Goal: Transaction & Acquisition: Purchase product/service

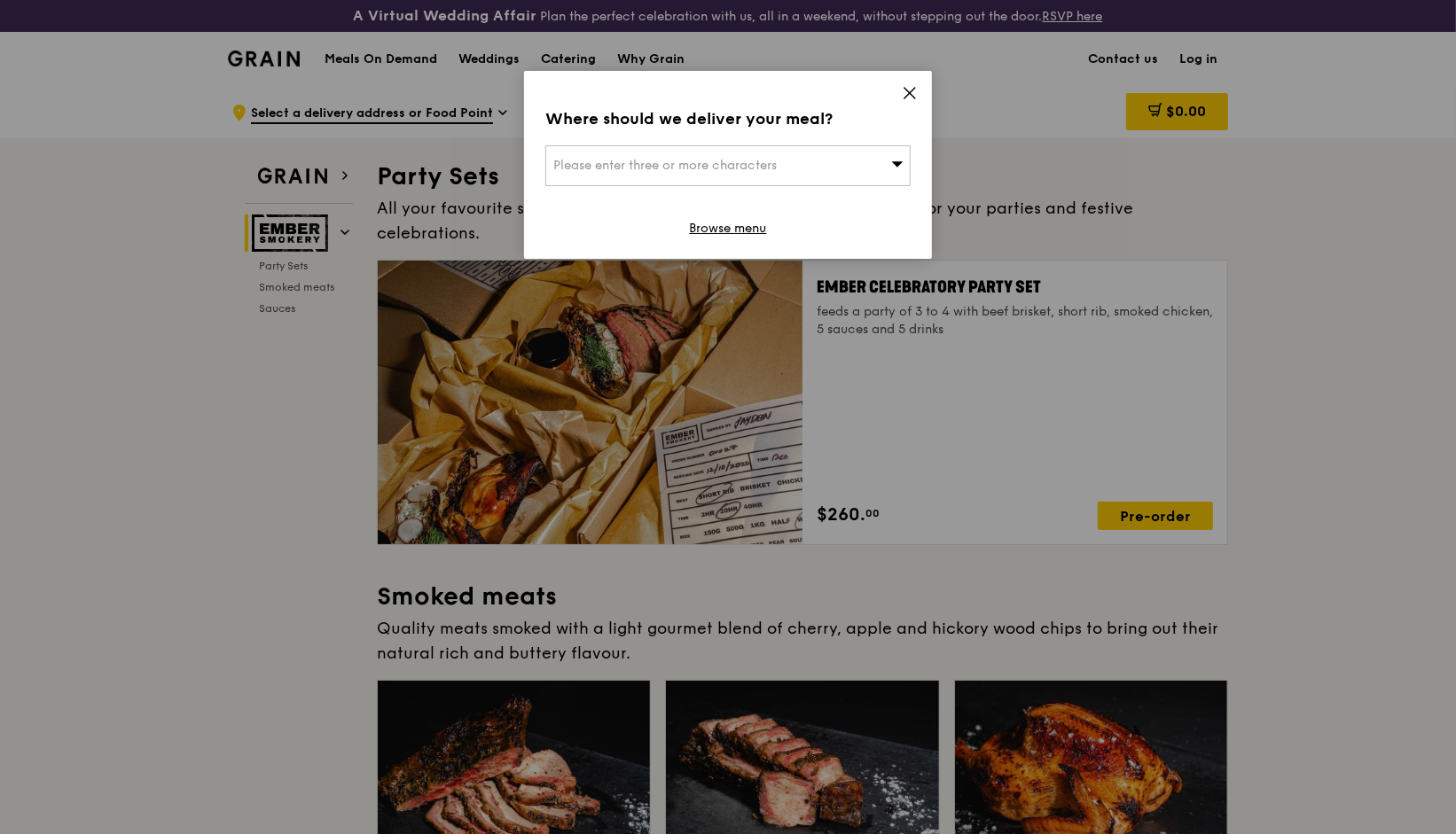
click at [917, 97] on icon at bounding box center [909, 93] width 16 height 16
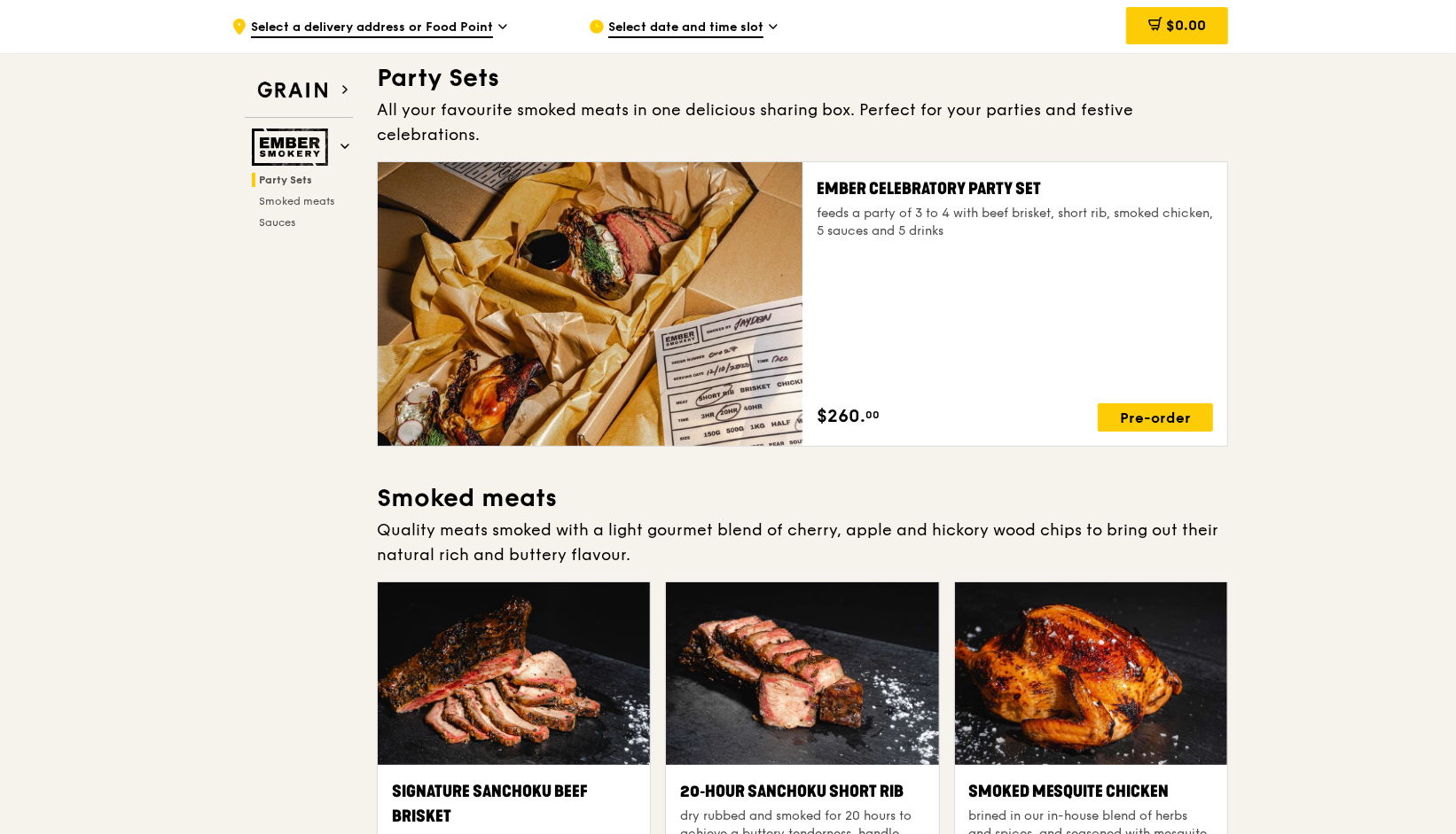
scroll to position [80, 0]
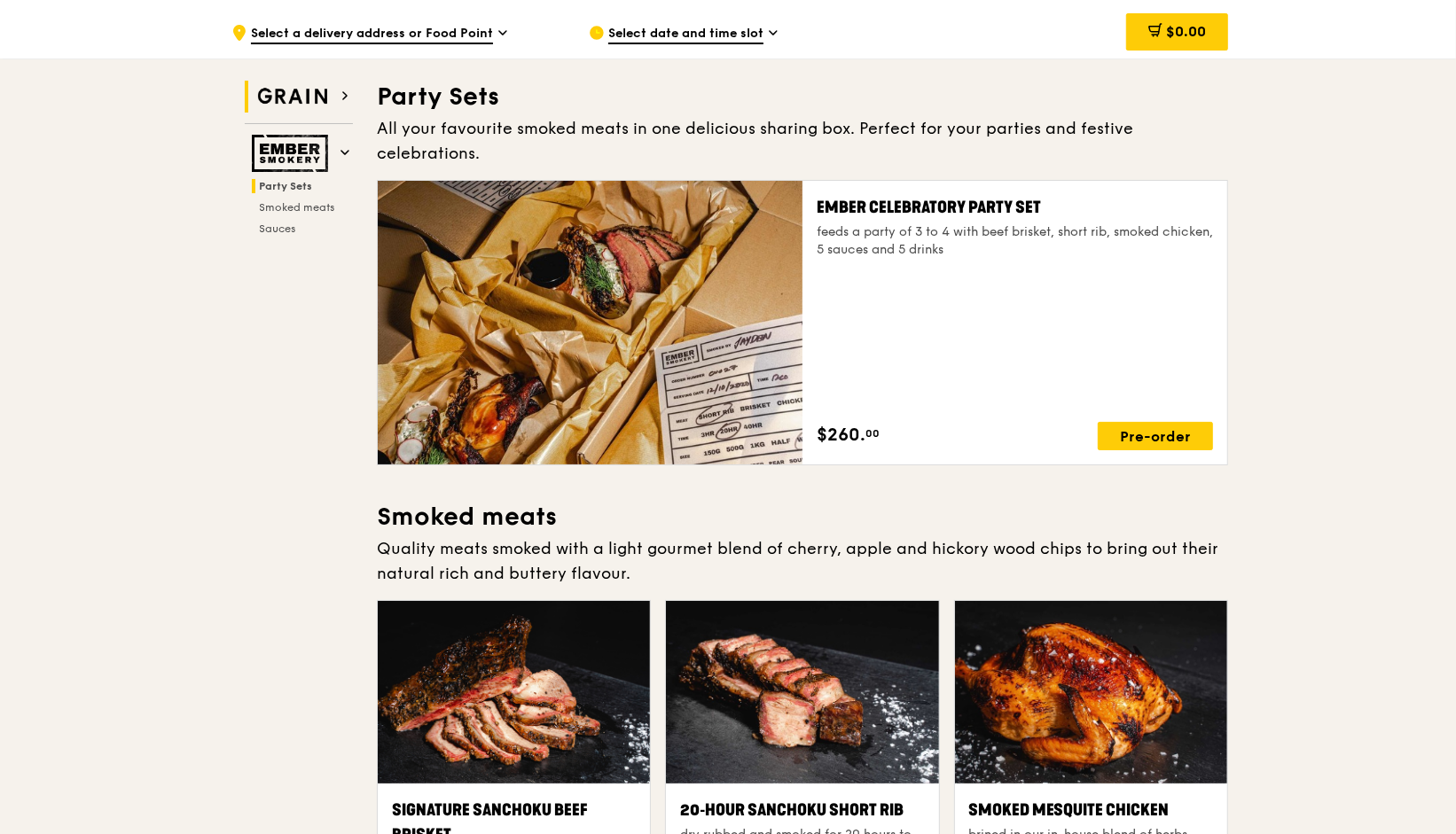
click at [323, 91] on img at bounding box center [292, 96] width 81 height 31
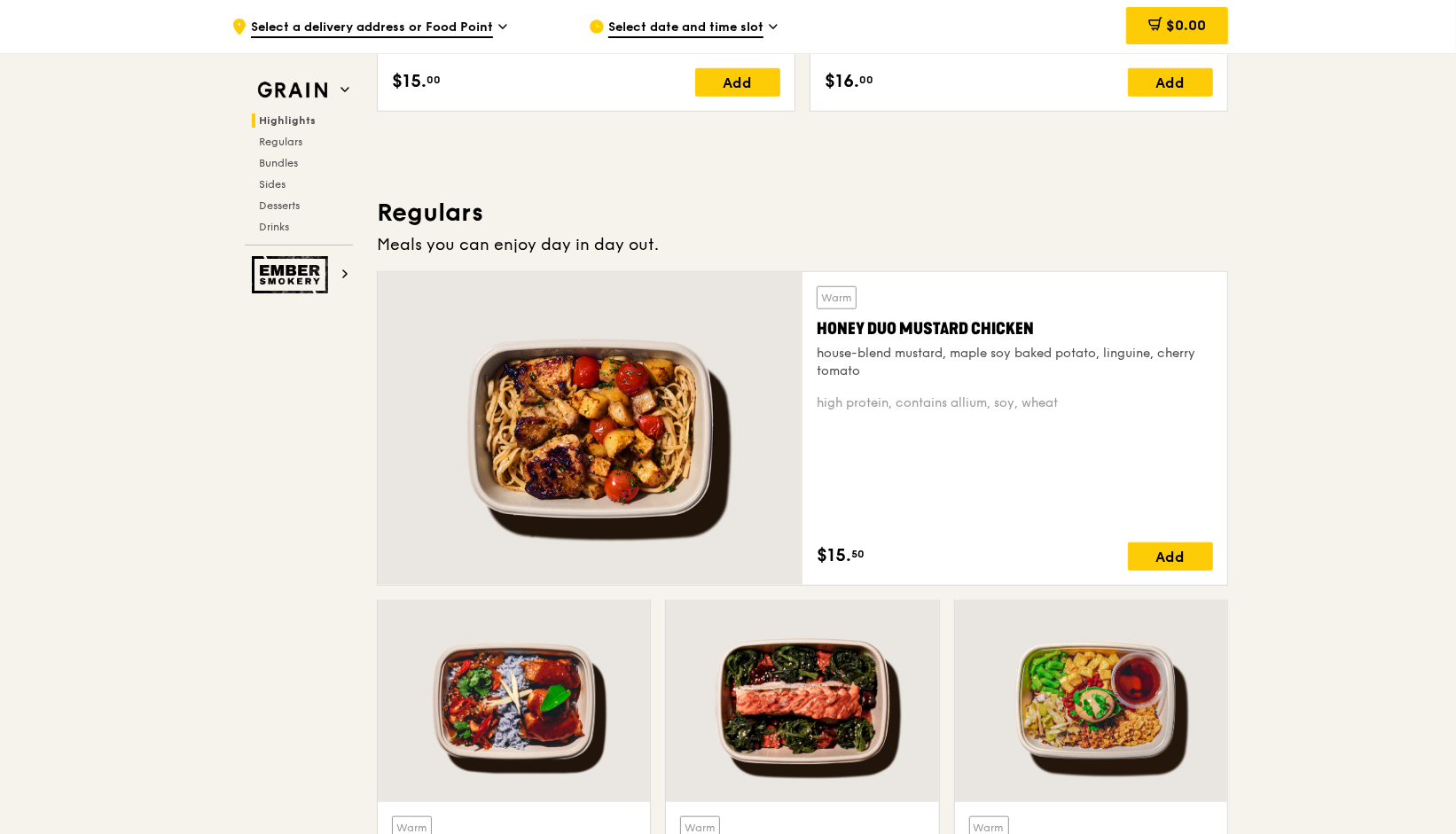
scroll to position [1073, 0]
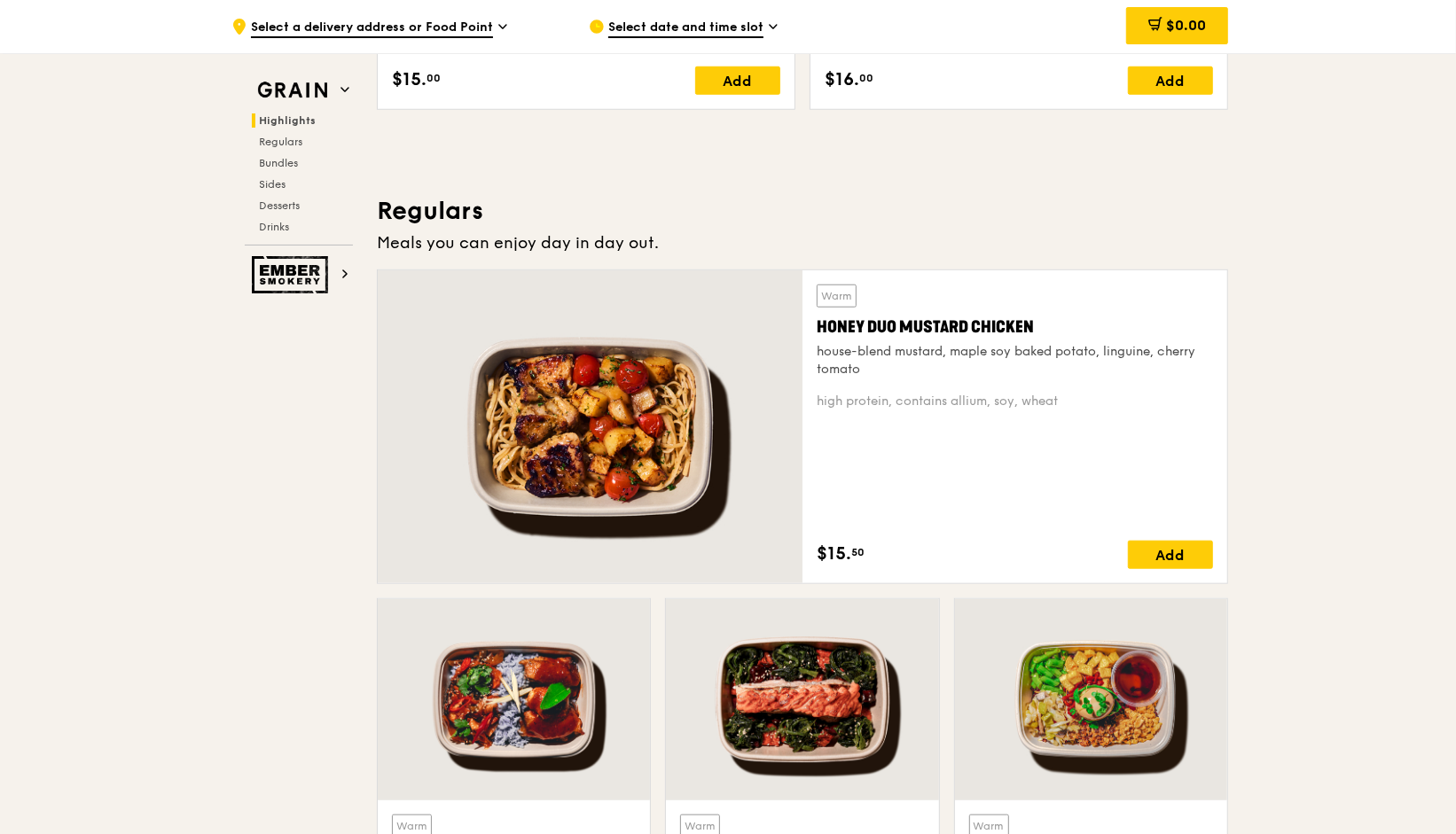
click at [1019, 355] on div "house-blend mustard, maple soy baked potato, linguine, cherry tomato" at bounding box center [1014, 361] width 396 height 35
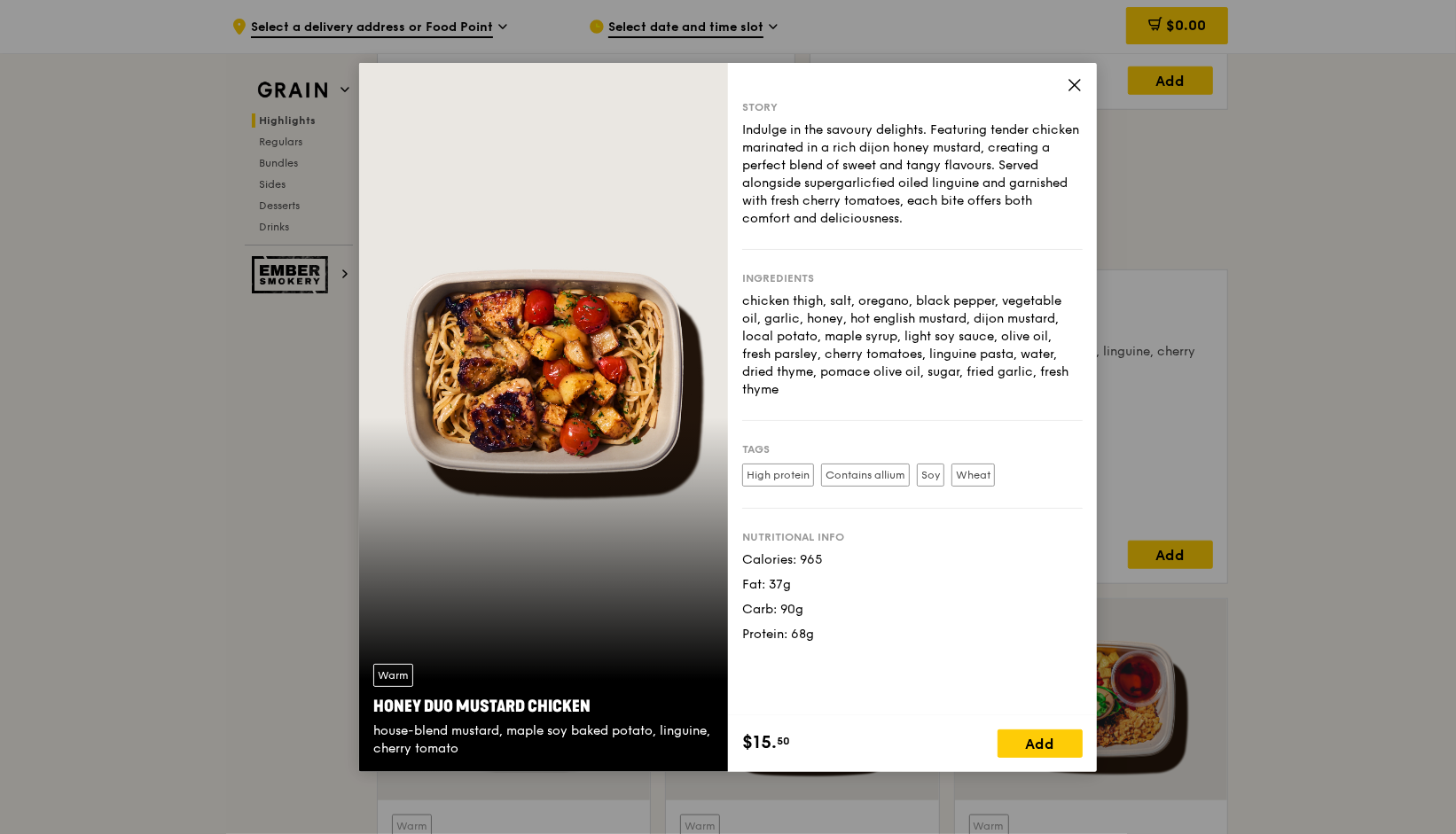
drag, startPoint x: 607, startPoint y: 702, endPoint x: 369, endPoint y: 701, distance: 238.0
click at [369, 701] on div "Warm Honey Duo Mustard Chicken house-blend mustard, maple soy baked potato, lin…" at bounding box center [543, 711] width 369 height 122
copy div "Honey Duo Mustard Chicken"
click at [836, 650] on div "Story Indulge in the savoury delights. Featuring tender chicken marinated in a …" at bounding box center [913, 389] width 369 height 653
drag, startPoint x: 839, startPoint y: 639, endPoint x: 735, endPoint y: 113, distance: 536.2
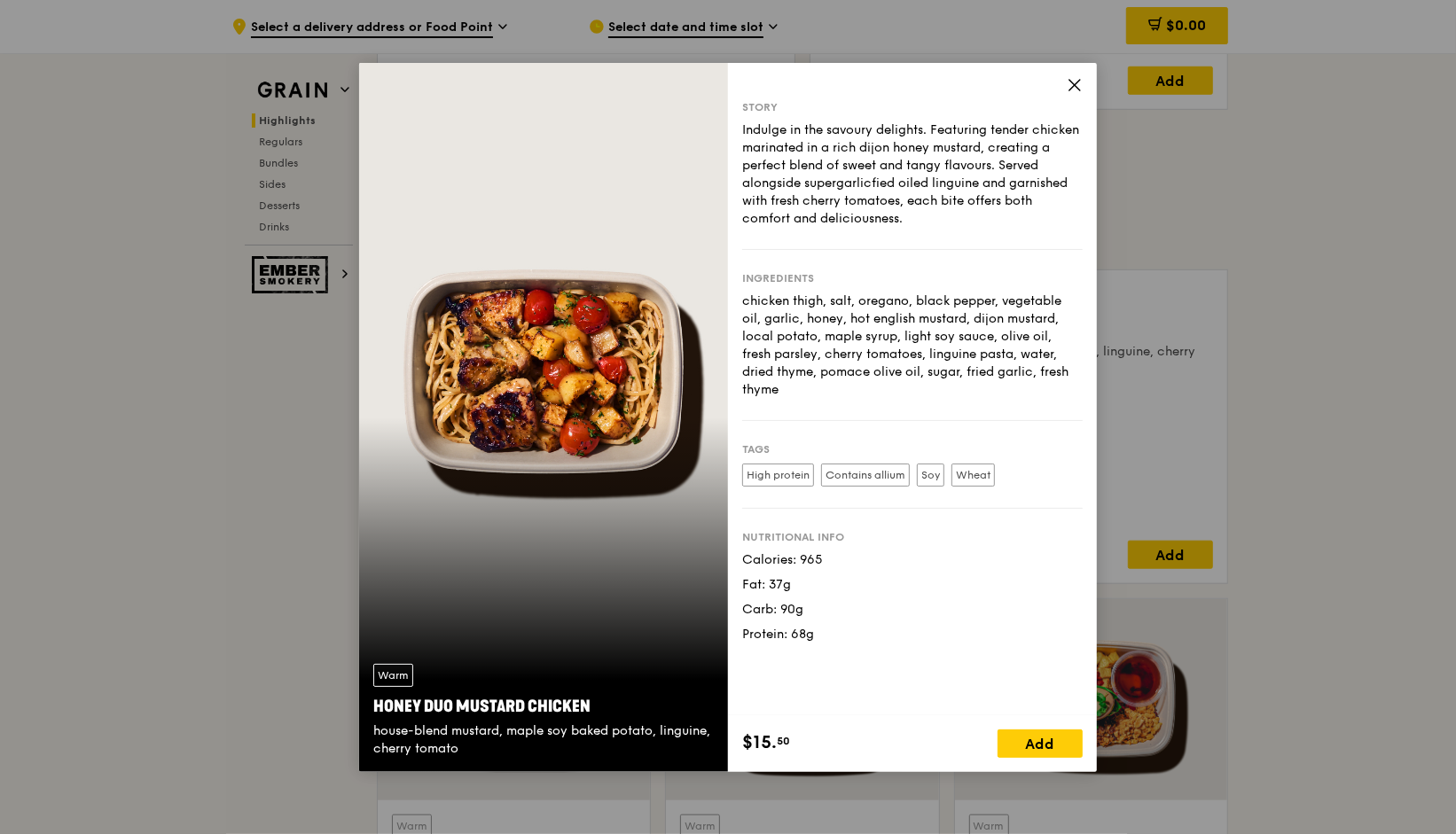
click at [735, 113] on div "Story Indulge in the savoury delights. Featuring tender chicken marinated in a …" at bounding box center [913, 389] width 369 height 653
copy div "Story Indulge in the savoury delights. Featuring tender chicken marinated in a …"
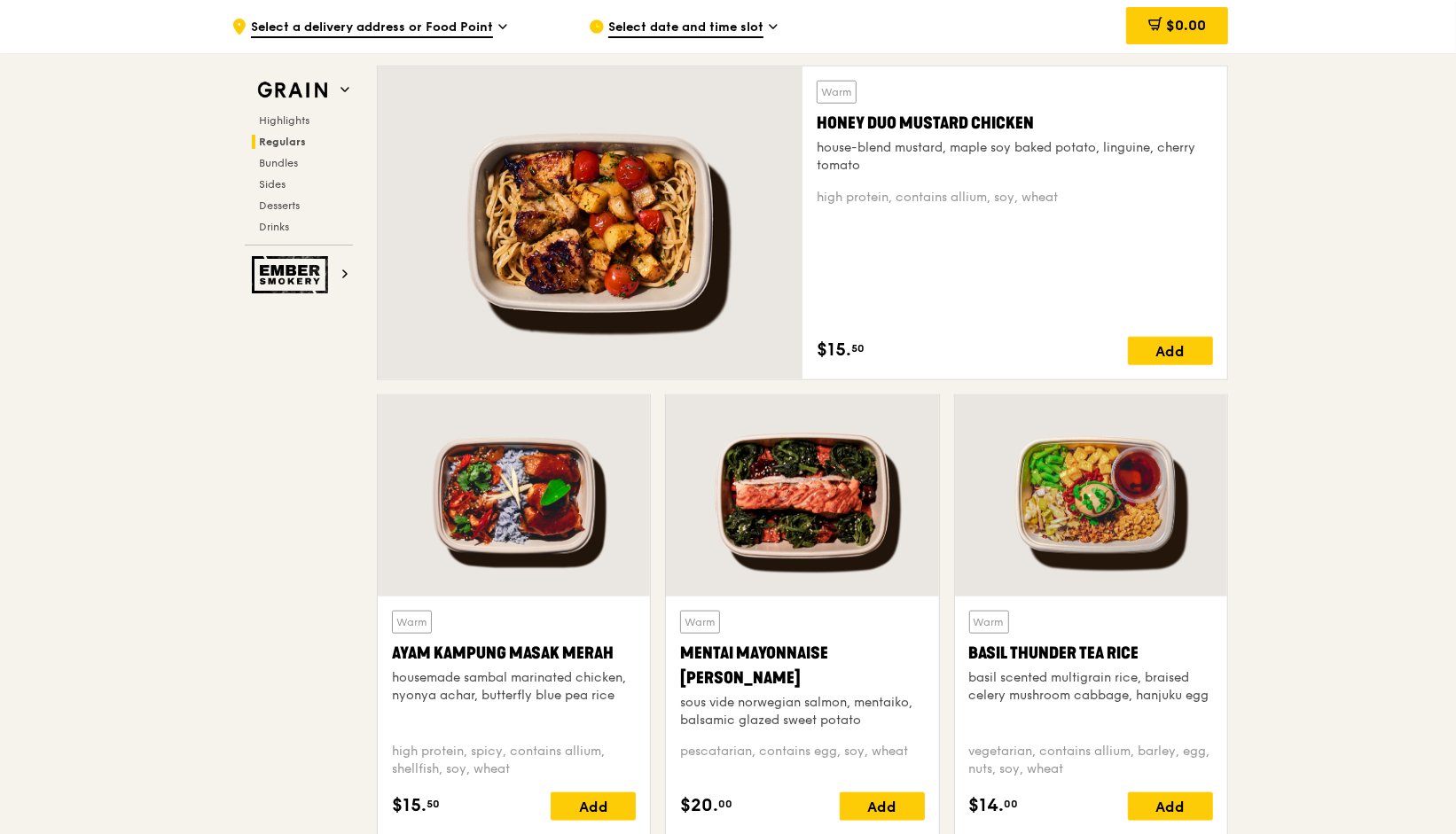
scroll to position [1277, 0]
click at [544, 541] on div at bounding box center [514, 494] width 272 height 201
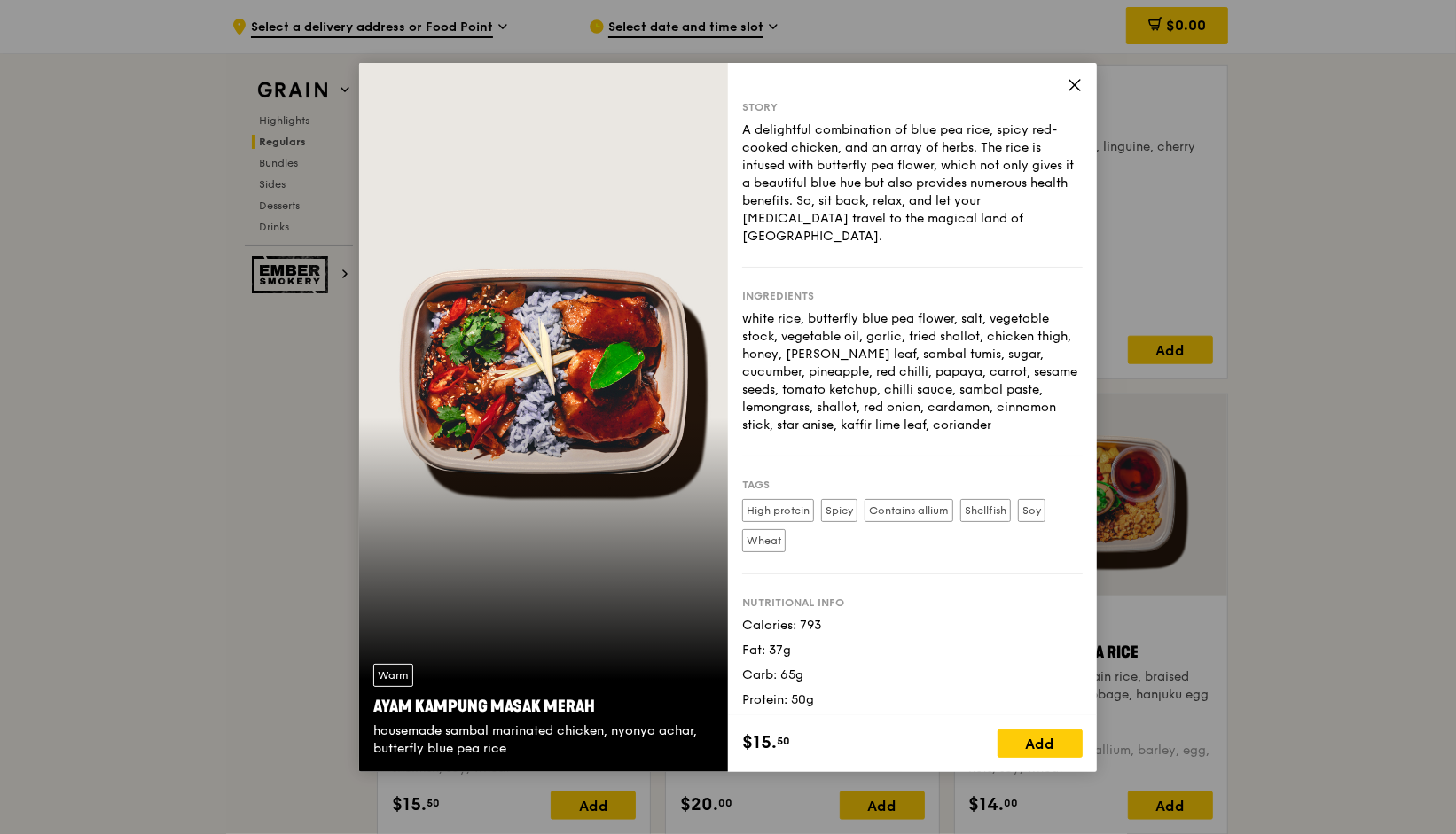
drag, startPoint x: 566, startPoint y: 704, endPoint x: 364, endPoint y: 716, distance: 202.4
click at [364, 716] on div "Warm Ayam [GEOGRAPHIC_DATA] housemade sambal marinated chicken, nyonya achar, b…" at bounding box center [543, 711] width 369 height 122
copy div "Ayam Kampung Masak Merah"
drag, startPoint x: 827, startPoint y: 677, endPoint x: 737, endPoint y: 102, distance: 582.0
click at [737, 102] on div "Story A delightful combination of blue pea rice, spicy red-cooked chicken, and …" at bounding box center [913, 389] width 369 height 653
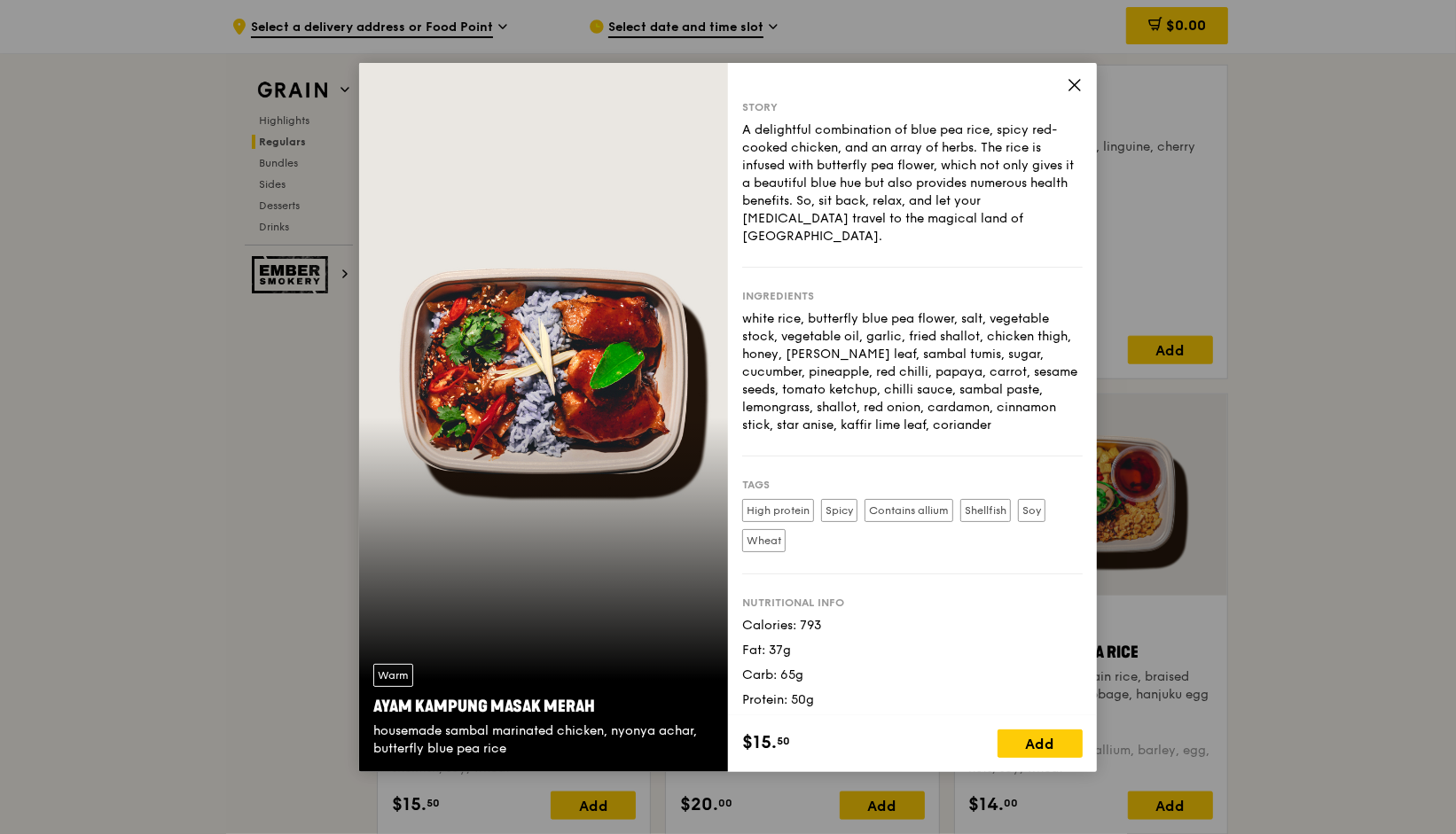
drag, startPoint x: 794, startPoint y: 739, endPoint x: 732, endPoint y: 96, distance: 646.0
click at [732, 96] on div "Story A delightful combination of blue pea rice, spicy red-cooked chicken, and …" at bounding box center [913, 417] width 369 height 709
copy div "Story A delightful combination of blue pea rice, spicy red-cooked chicken, and …"
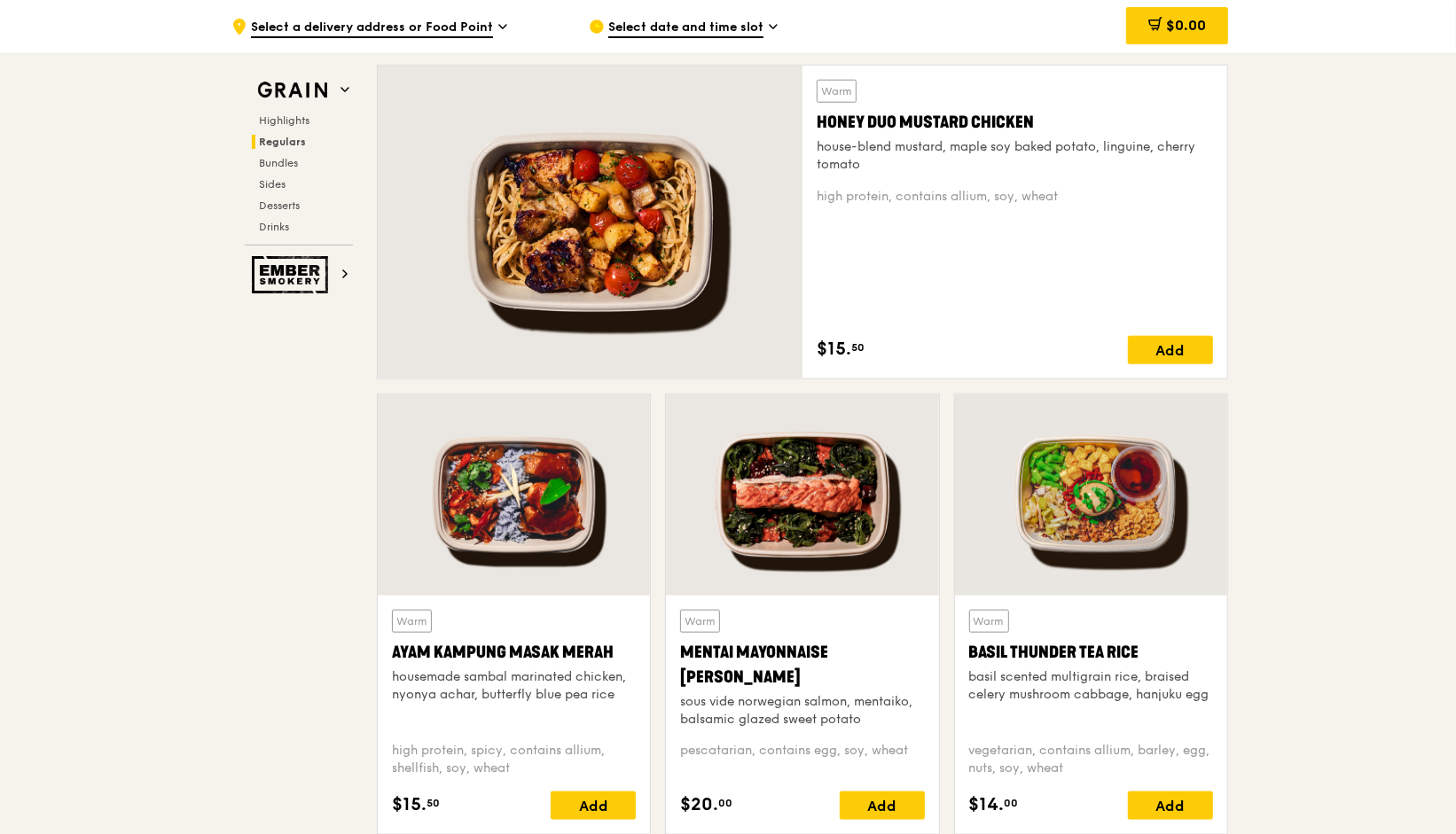
drag, startPoint x: 870, startPoint y: 352, endPoint x: 820, endPoint y: 337, distance: 52.2
click at [820, 337] on div "$15. 50 Add" at bounding box center [1014, 350] width 396 height 29
copy div "$15. 50"
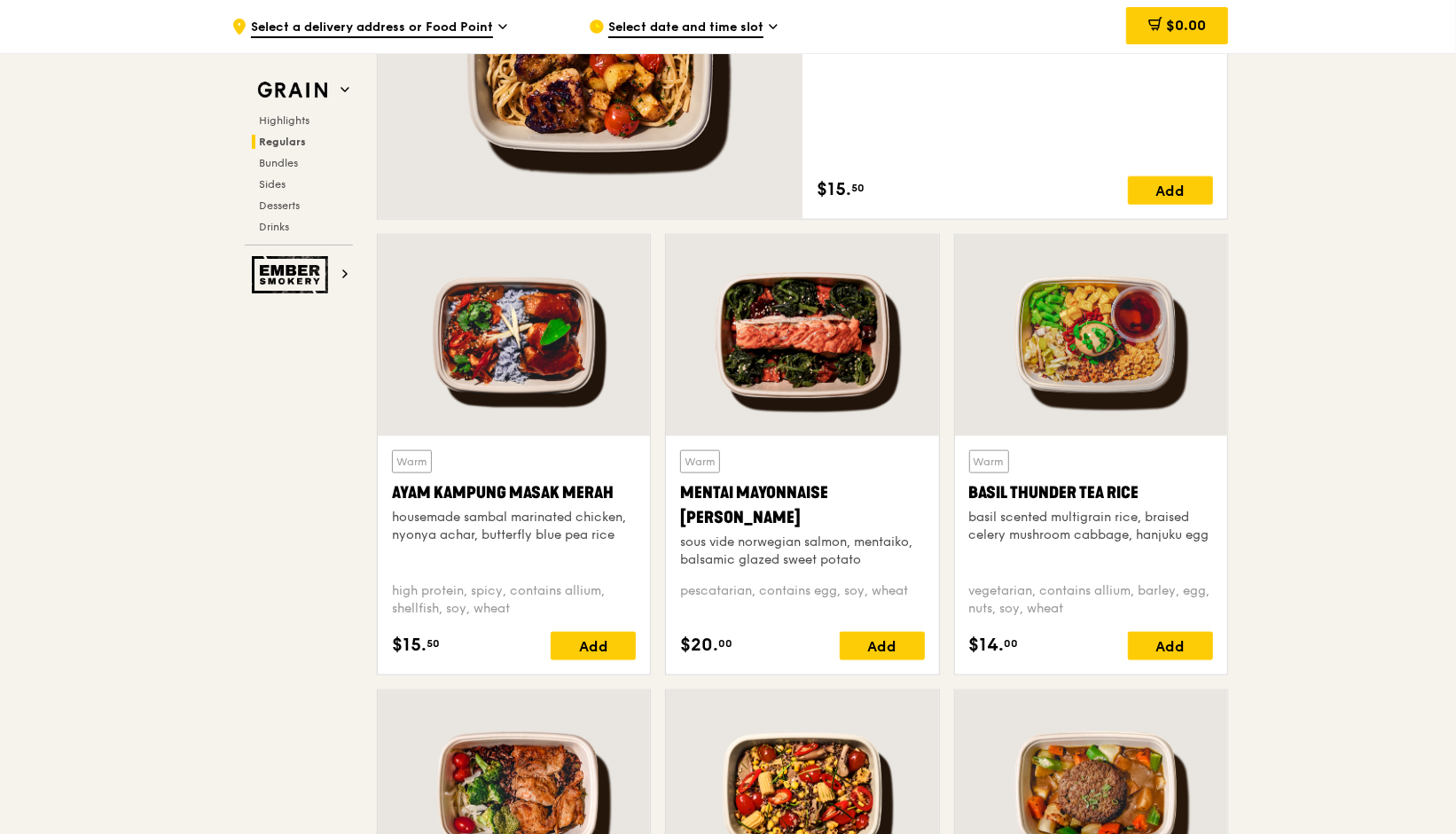
click at [852, 496] on div "Mentai Mayonnaise [PERSON_NAME]" at bounding box center [802, 505] width 243 height 50
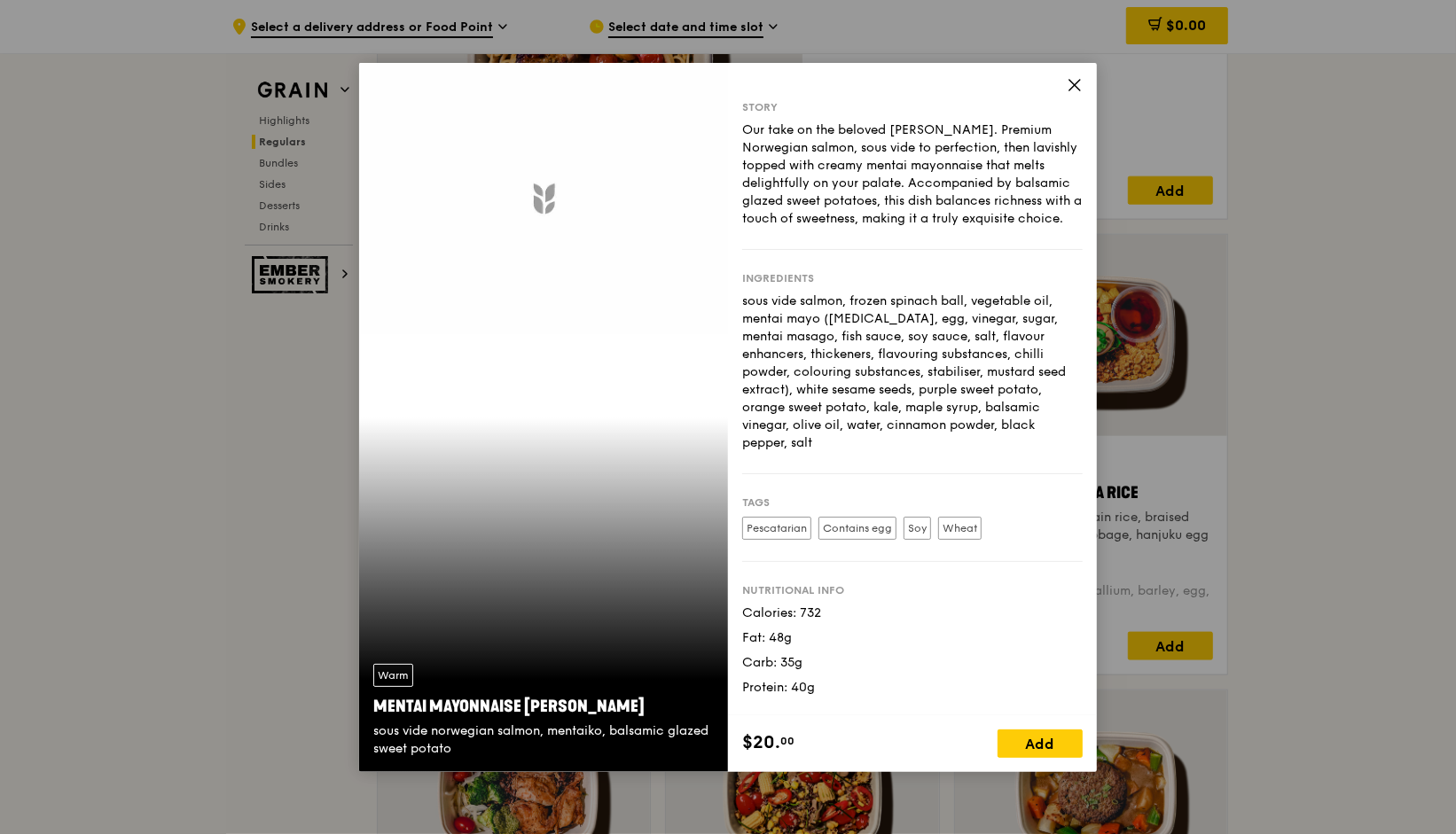
click at [852, 496] on div "Tags Pescatarian Contains egg Soy Wheat" at bounding box center [913, 518] width 341 height 88
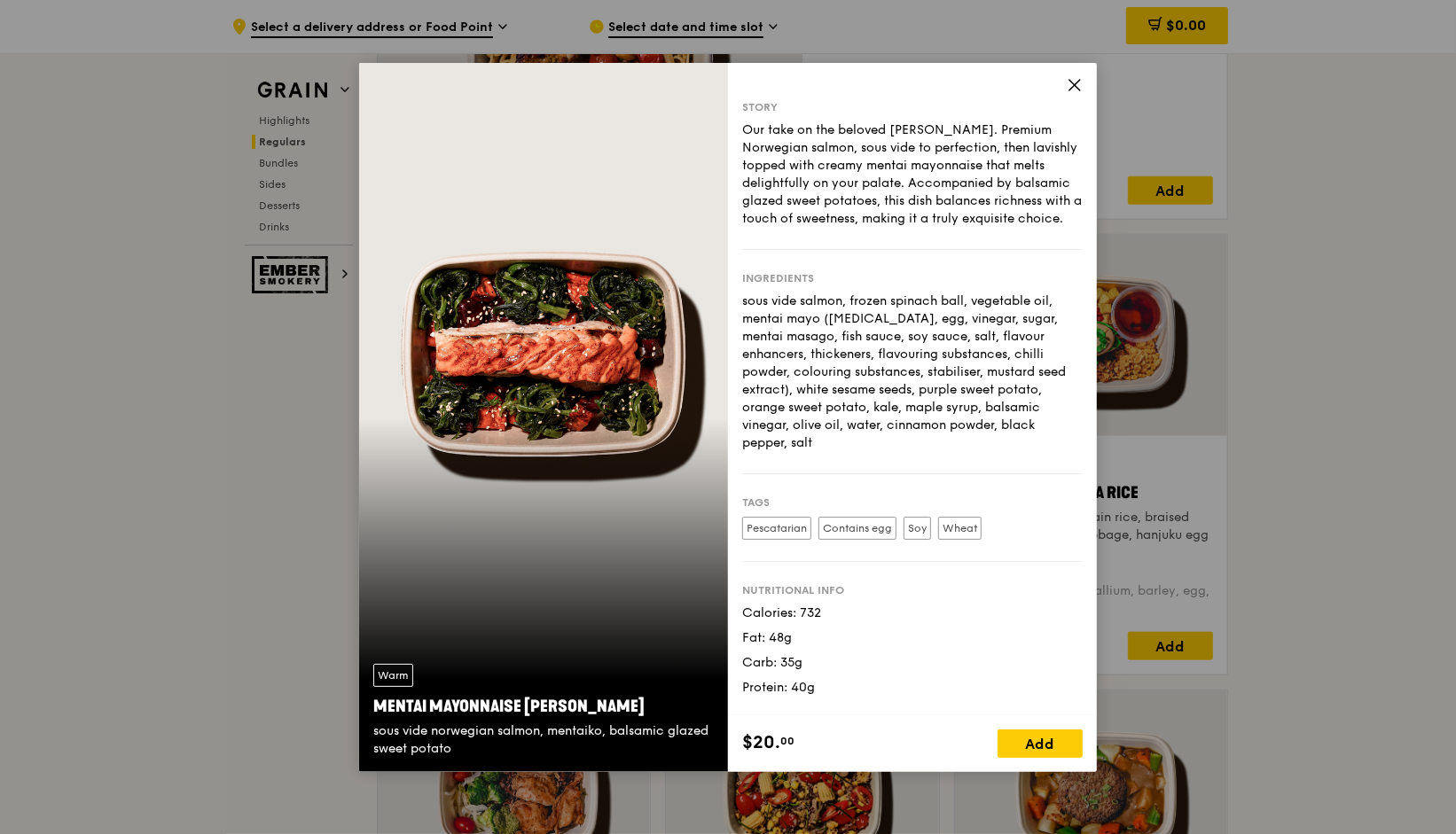
click at [890, 604] on div "Calories: 732" at bounding box center [913, 613] width 341 height 18
drag, startPoint x: 635, startPoint y: 693, endPoint x: 378, endPoint y: 701, distance: 257.1
click at [378, 701] on div "Mentai Mayonnaise [PERSON_NAME]" at bounding box center [543, 706] width 341 height 25
drag, startPoint x: 640, startPoint y: 705, endPoint x: 364, endPoint y: 707, distance: 276.0
click at [364, 707] on div "Warm Mentai Mayonnaise Aburi Salmon sous vide norwegian salmon, mentaiko, balsa…" at bounding box center [543, 711] width 369 height 122
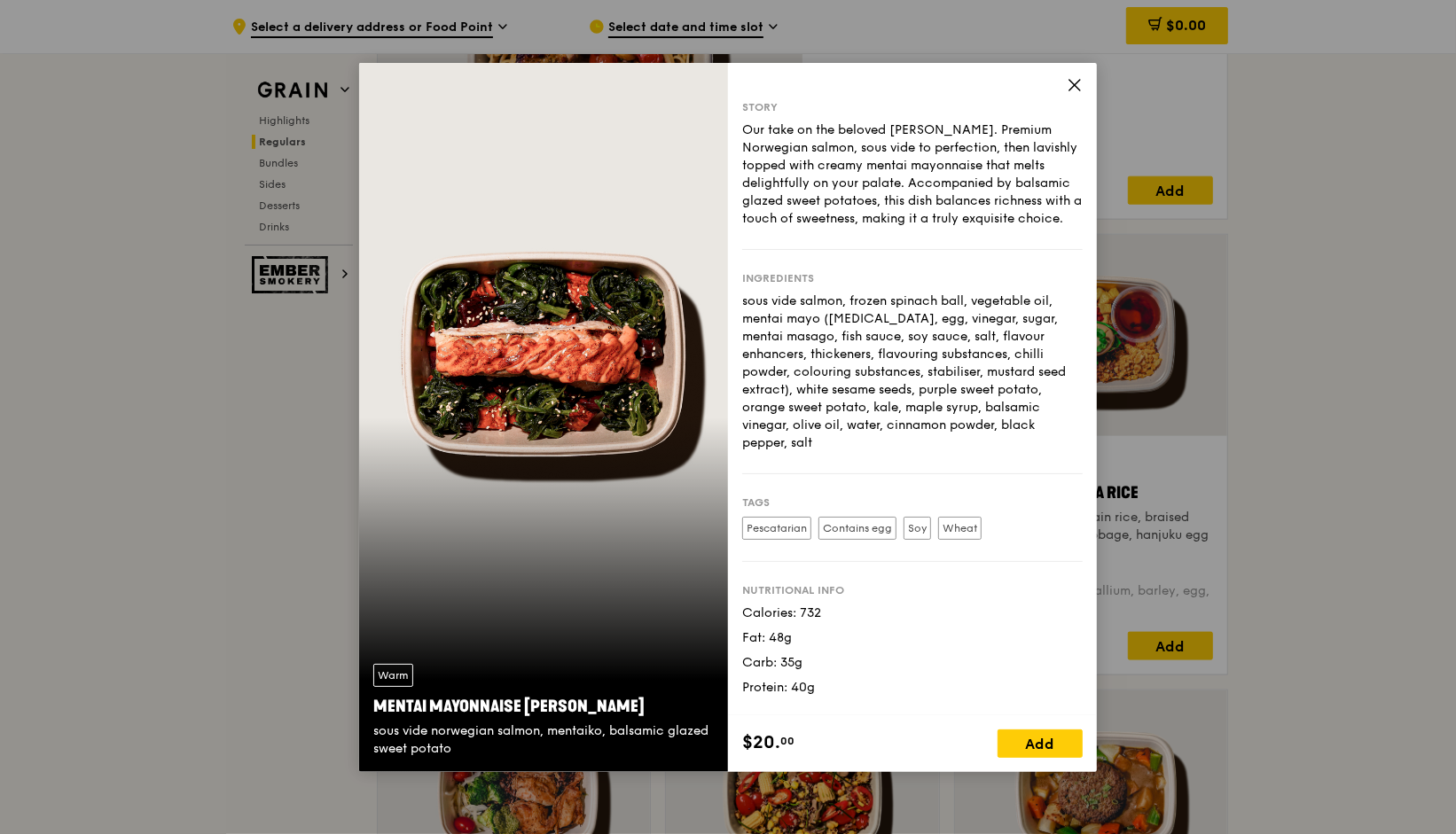
copy div "Mentai Mayonnaise [PERSON_NAME]"
click at [869, 654] on div "Carb: 35g" at bounding box center [913, 663] width 341 height 18
drag, startPoint x: 835, startPoint y: 678, endPoint x: 739, endPoint y: 427, distance: 268.7
click at [739, 427] on div "Story Our take on the beloved mentaiko salmon. Premium Norwegian salmon, sous v…" at bounding box center [913, 389] width 369 height 653
click at [799, 746] on div "$20. 00" at bounding box center [828, 742] width 170 height 27
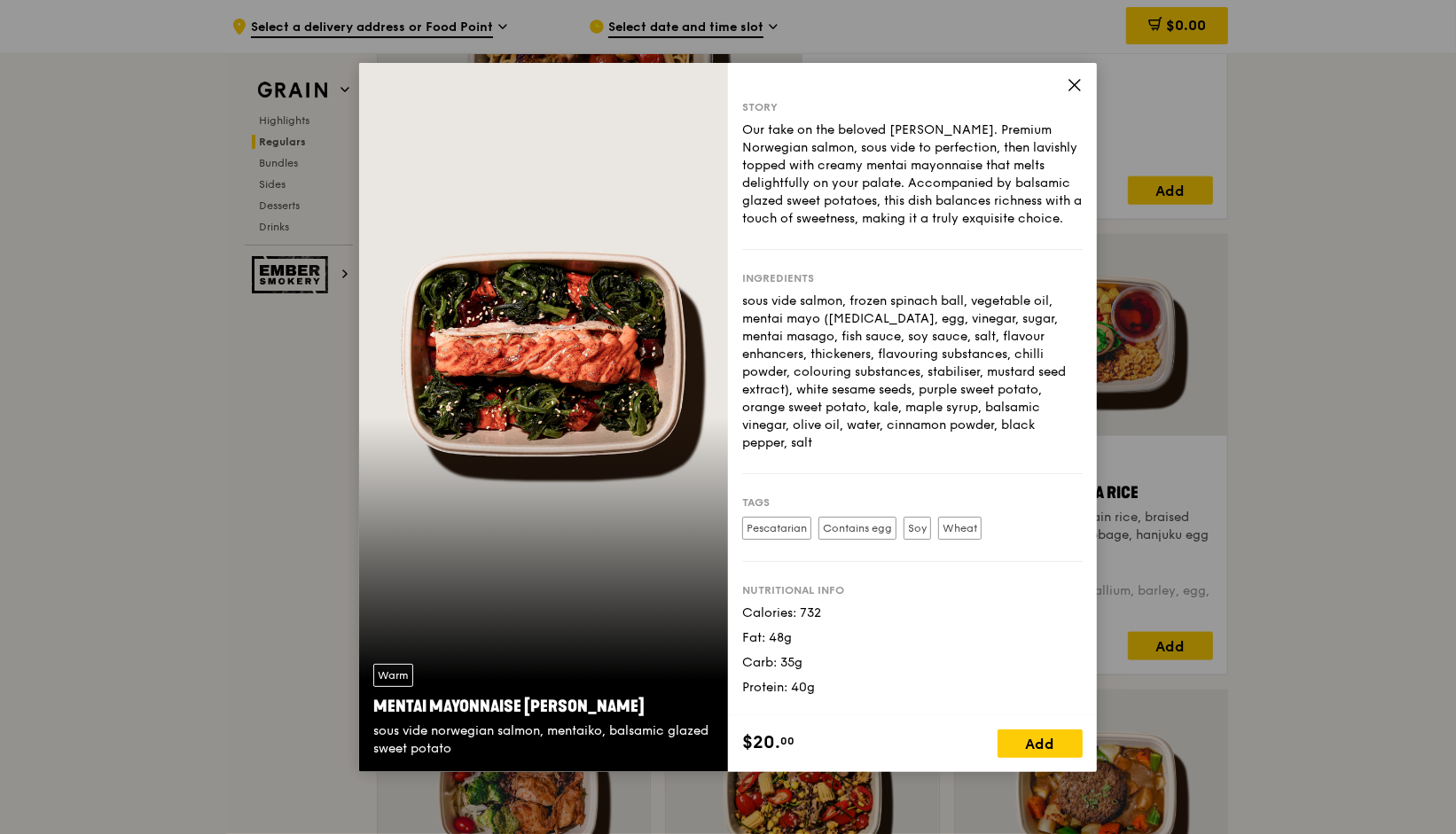
drag, startPoint x: 799, startPoint y: 746, endPoint x: 755, endPoint y: 109, distance: 638.5
click at [755, 109] on div "Story Our take on the beloved mentaiko salmon. Premium Norwegian salmon, sous v…" at bounding box center [913, 417] width 369 height 709
copy div "Story Our take on the beloved [PERSON_NAME]. Premium Norwegian salmon, sous vid…"
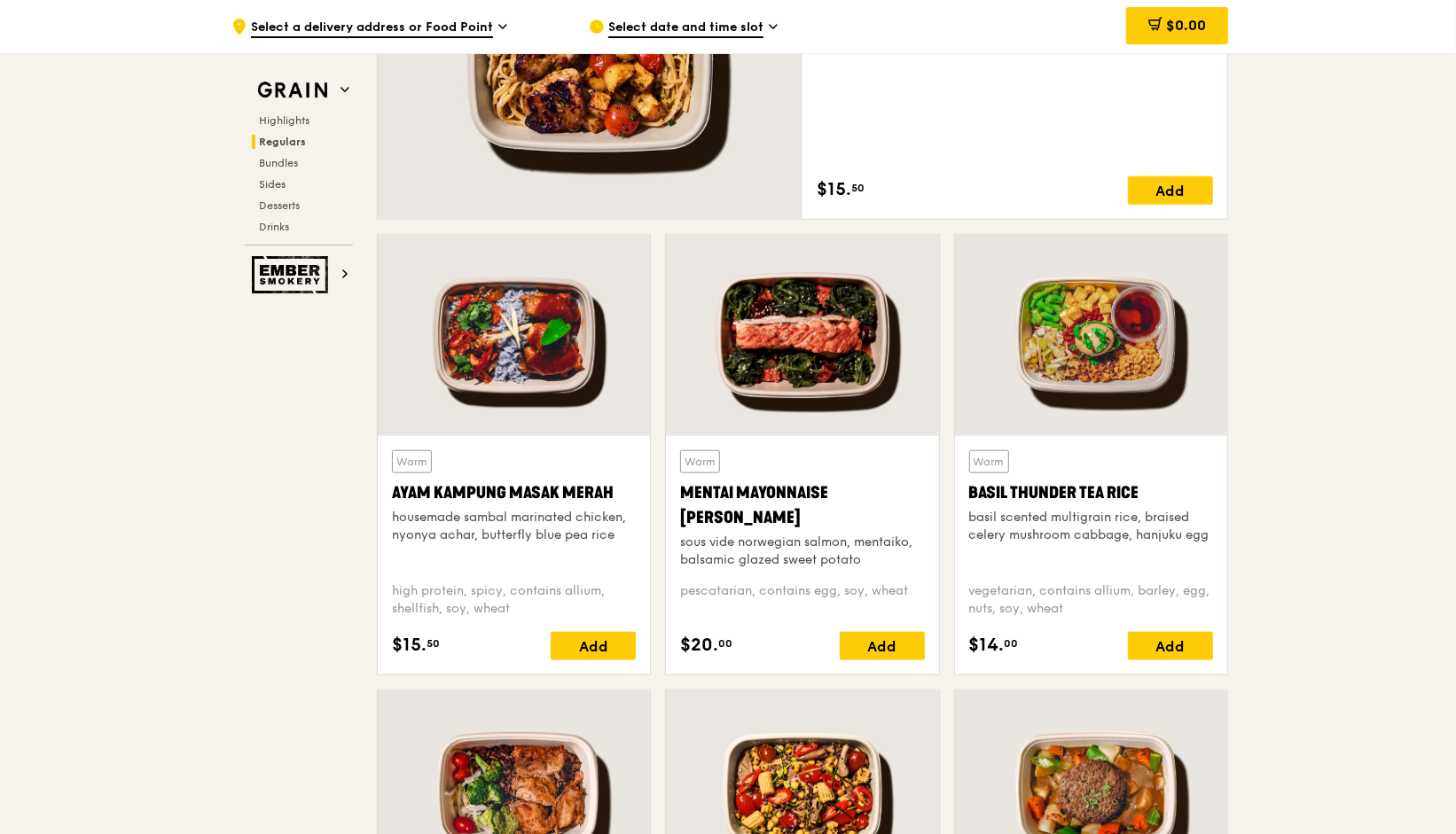
click at [1072, 481] on div "Basil Thunder Tea Rice" at bounding box center [1090, 492] width 243 height 25
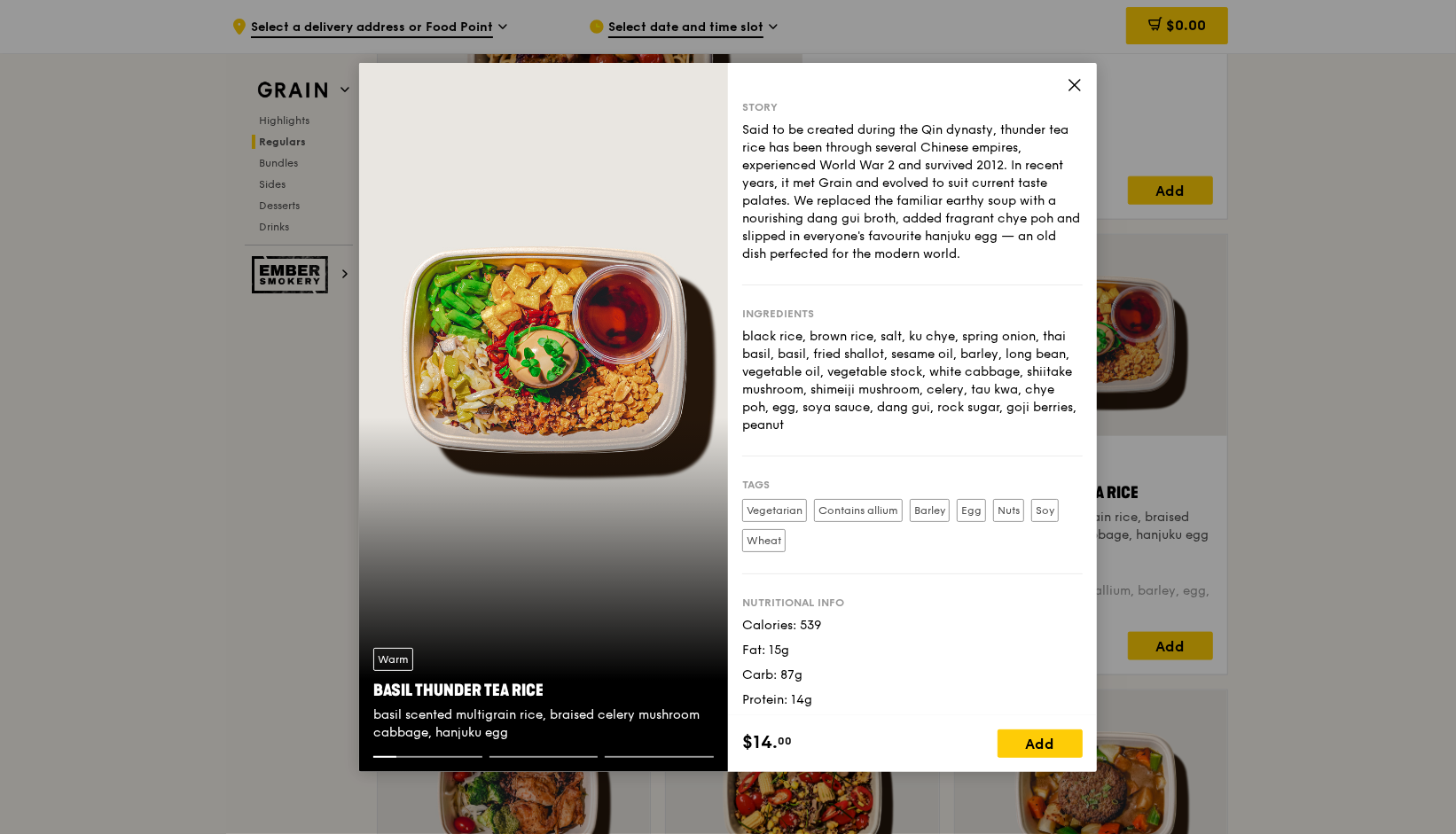
drag, startPoint x: 573, startPoint y: 689, endPoint x: 378, endPoint y: 692, distance: 195.0
click at [378, 692] on div "Basil Thunder Tea Rice" at bounding box center [543, 691] width 341 height 25
copy div "Basil Thunder Tea Rice"
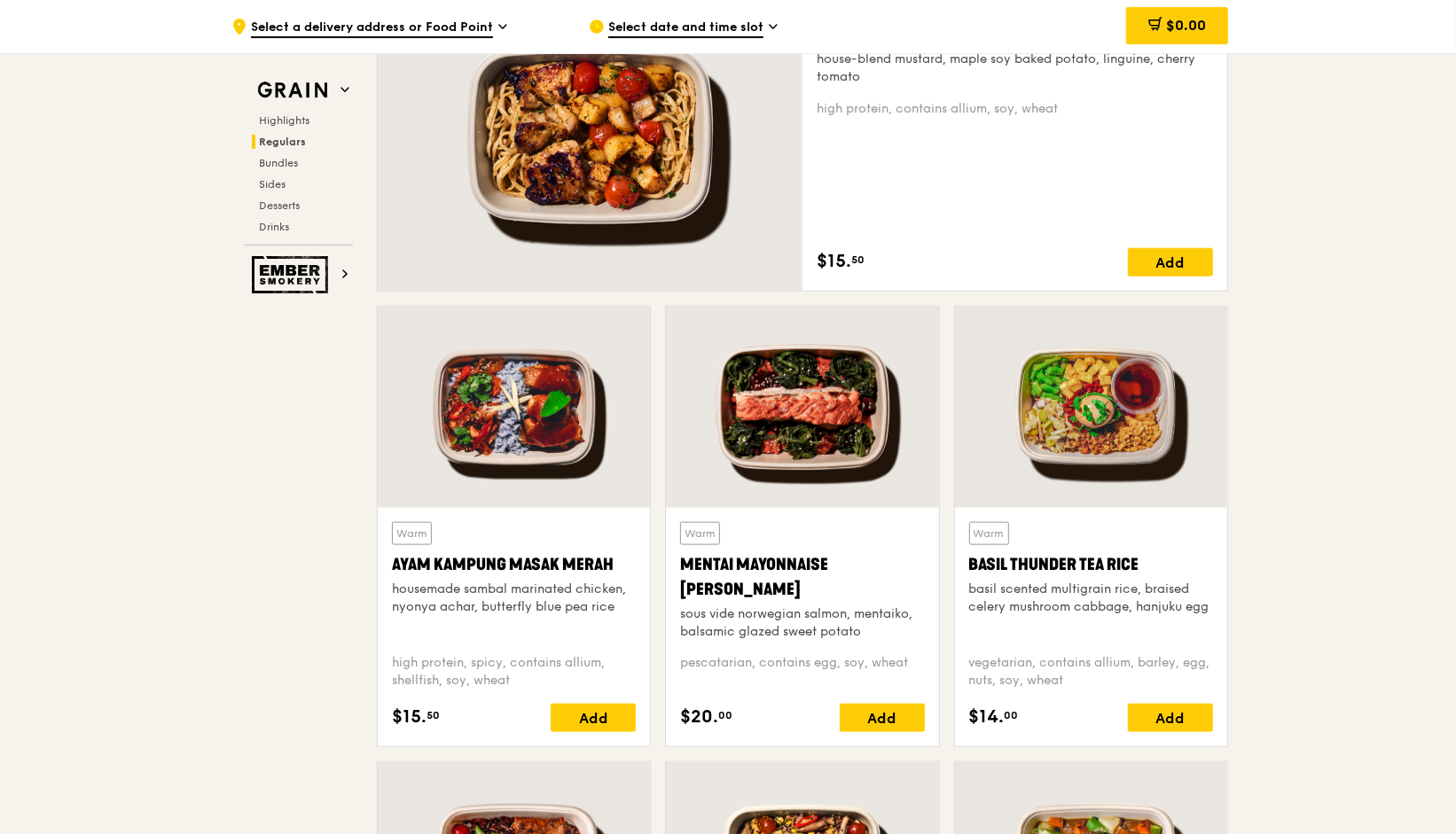
scroll to position [1515, 0]
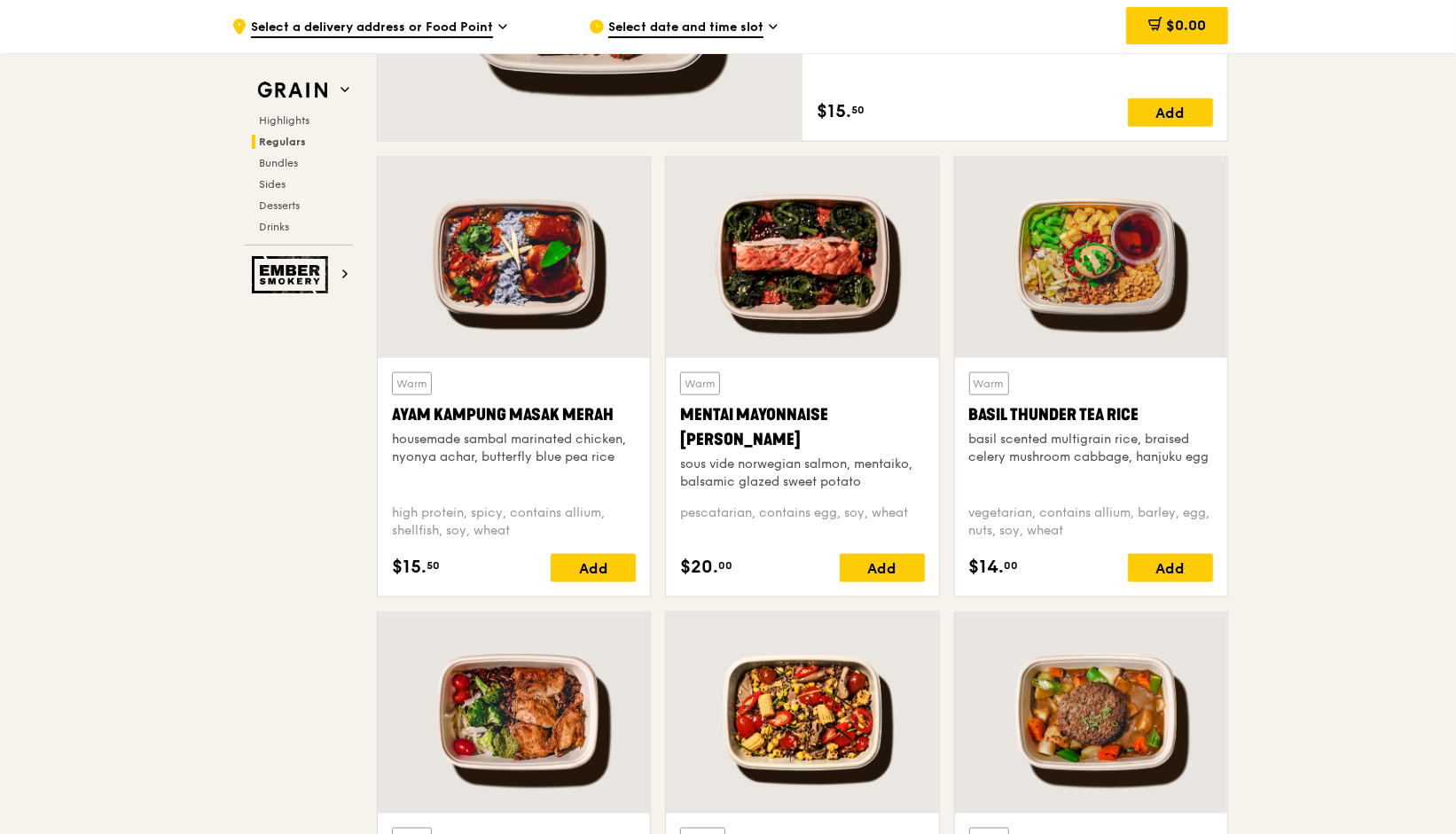
click at [1137, 385] on div "Warm Basil Thunder Tea [PERSON_NAME] scented multigrain rice, braised celery mu…" at bounding box center [1090, 430] width 243 height 118
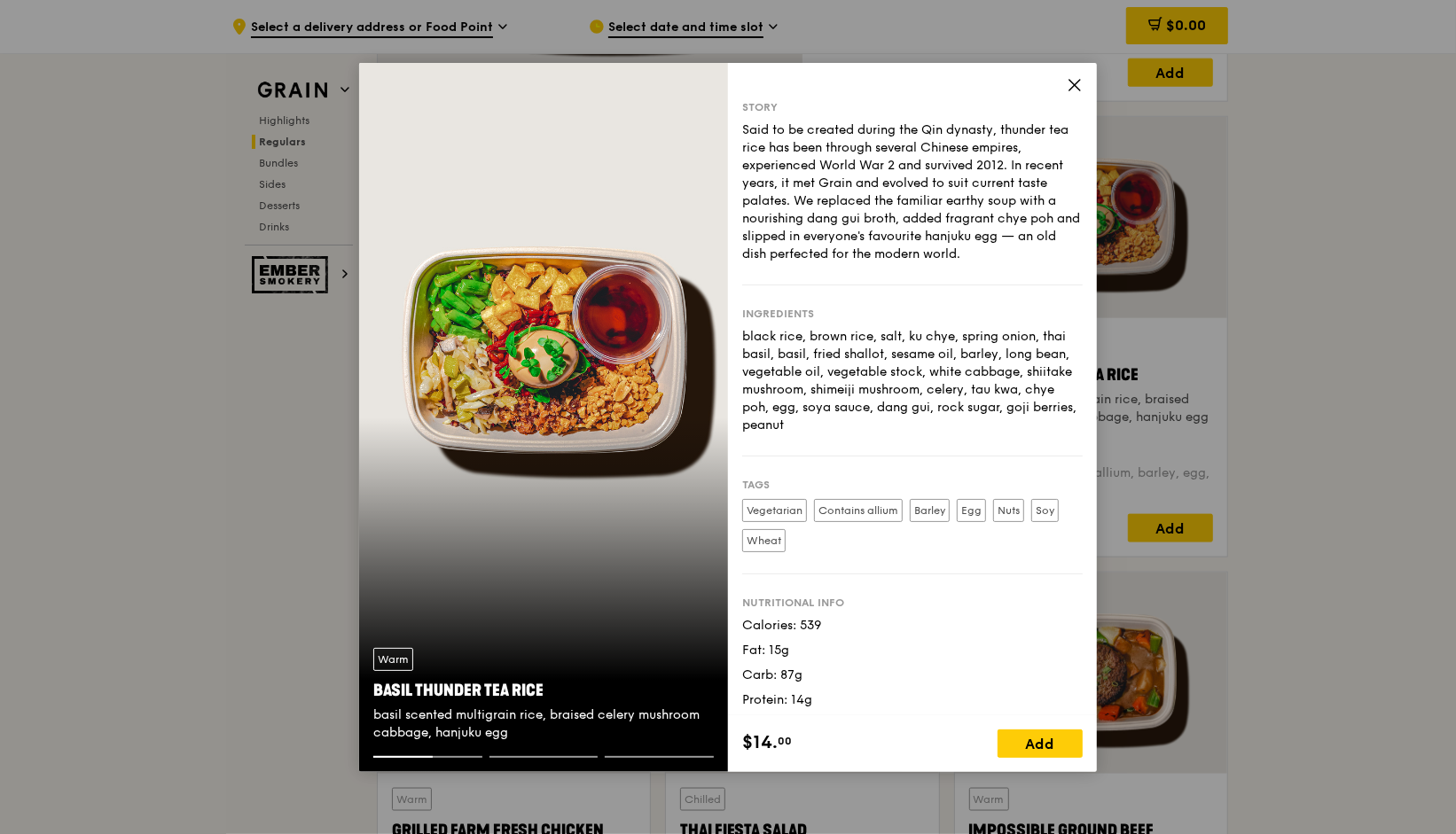
scroll to position [1554, 0]
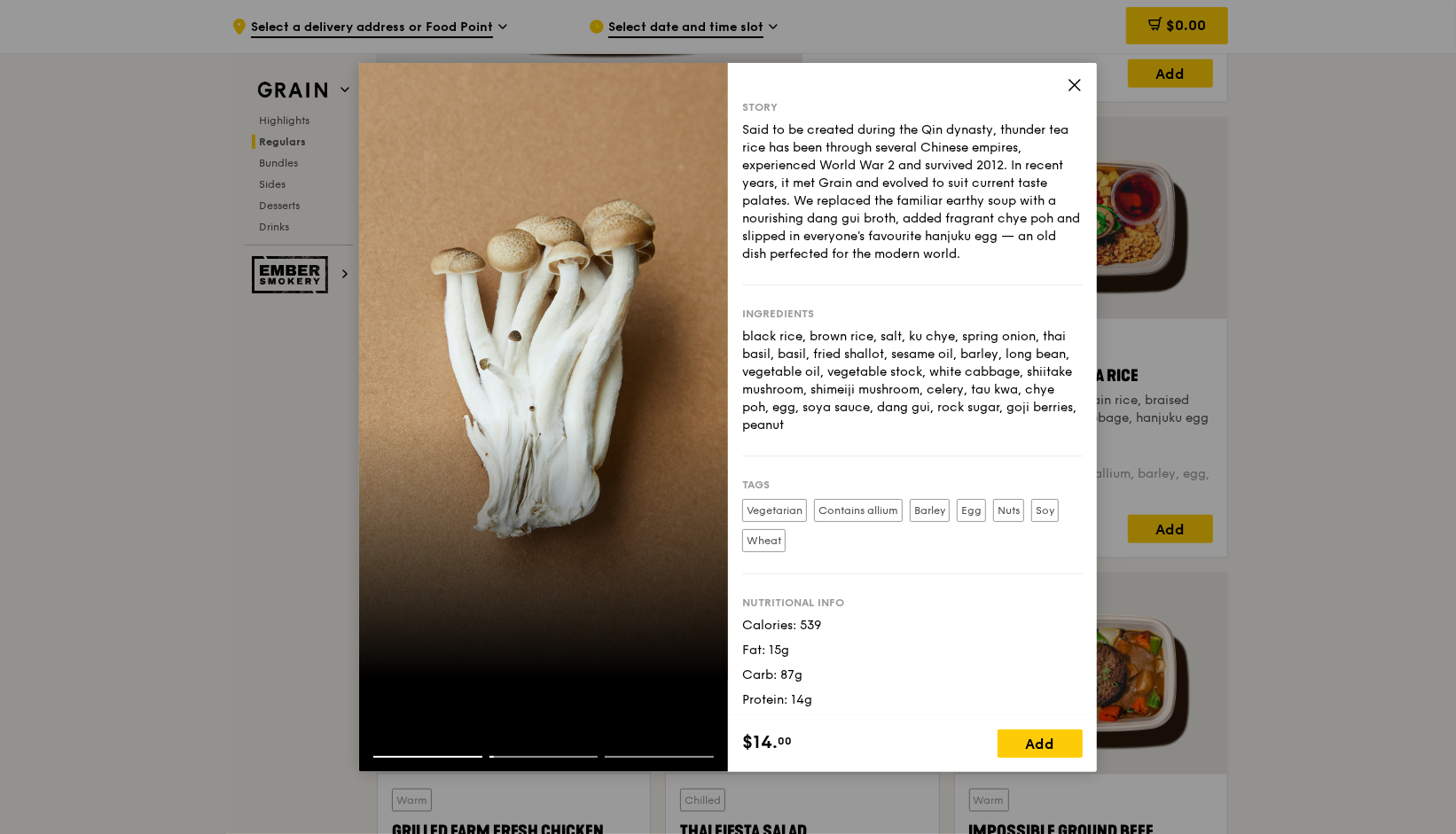
drag, startPoint x: 809, startPoint y: 746, endPoint x: 732, endPoint y: 91, distance: 659.5
click at [732, 91] on div "Story Said to be created during the Qin dynasty, thunder tea rice has been thro…" at bounding box center [913, 417] width 369 height 709
copy div "Lorem Ipsu do si ametcon adipis eli Sed doeiusm, tempori utl etdo mag aliq enim…"
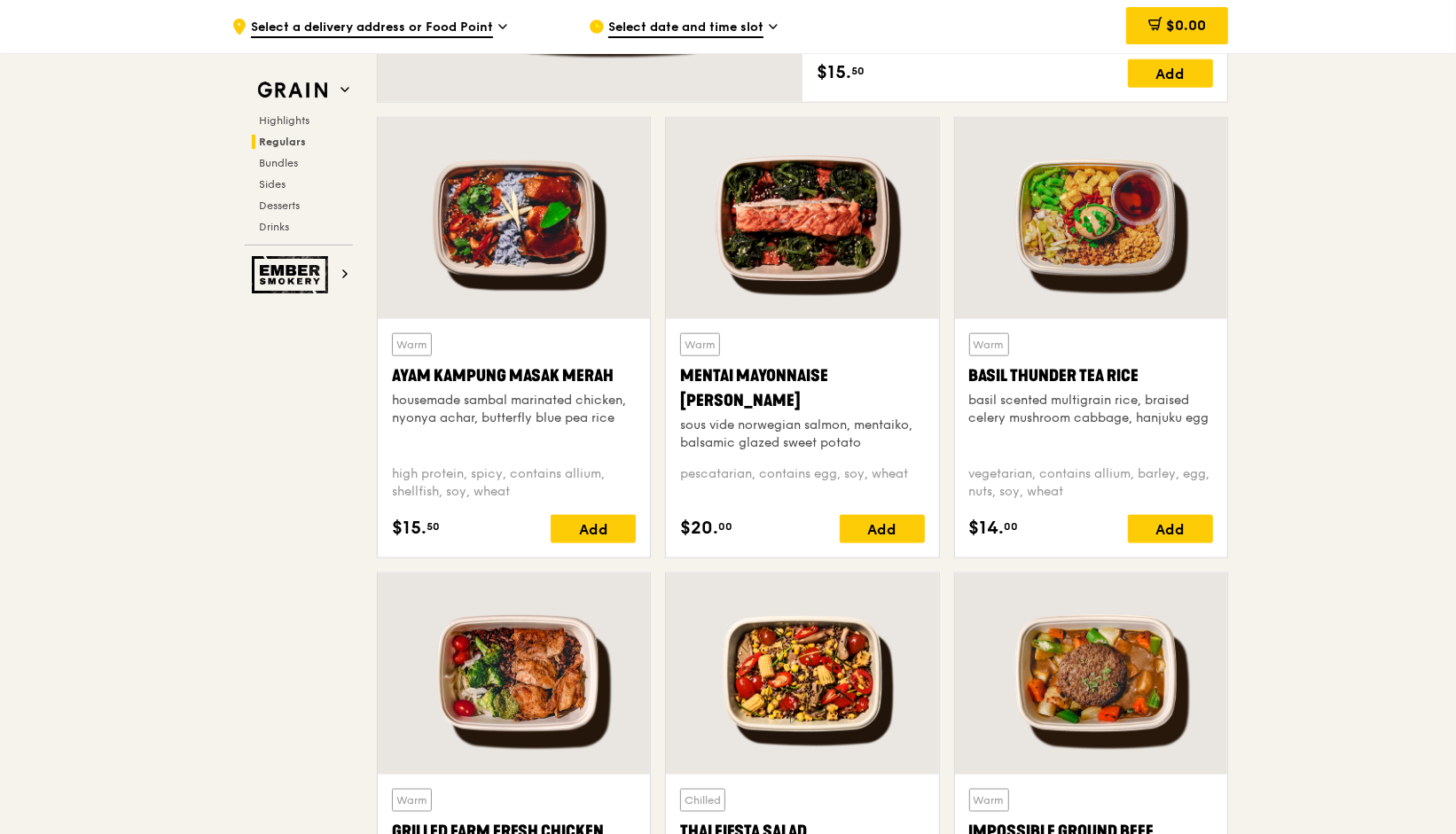
click at [488, 650] on div at bounding box center [514, 674] width 272 height 201
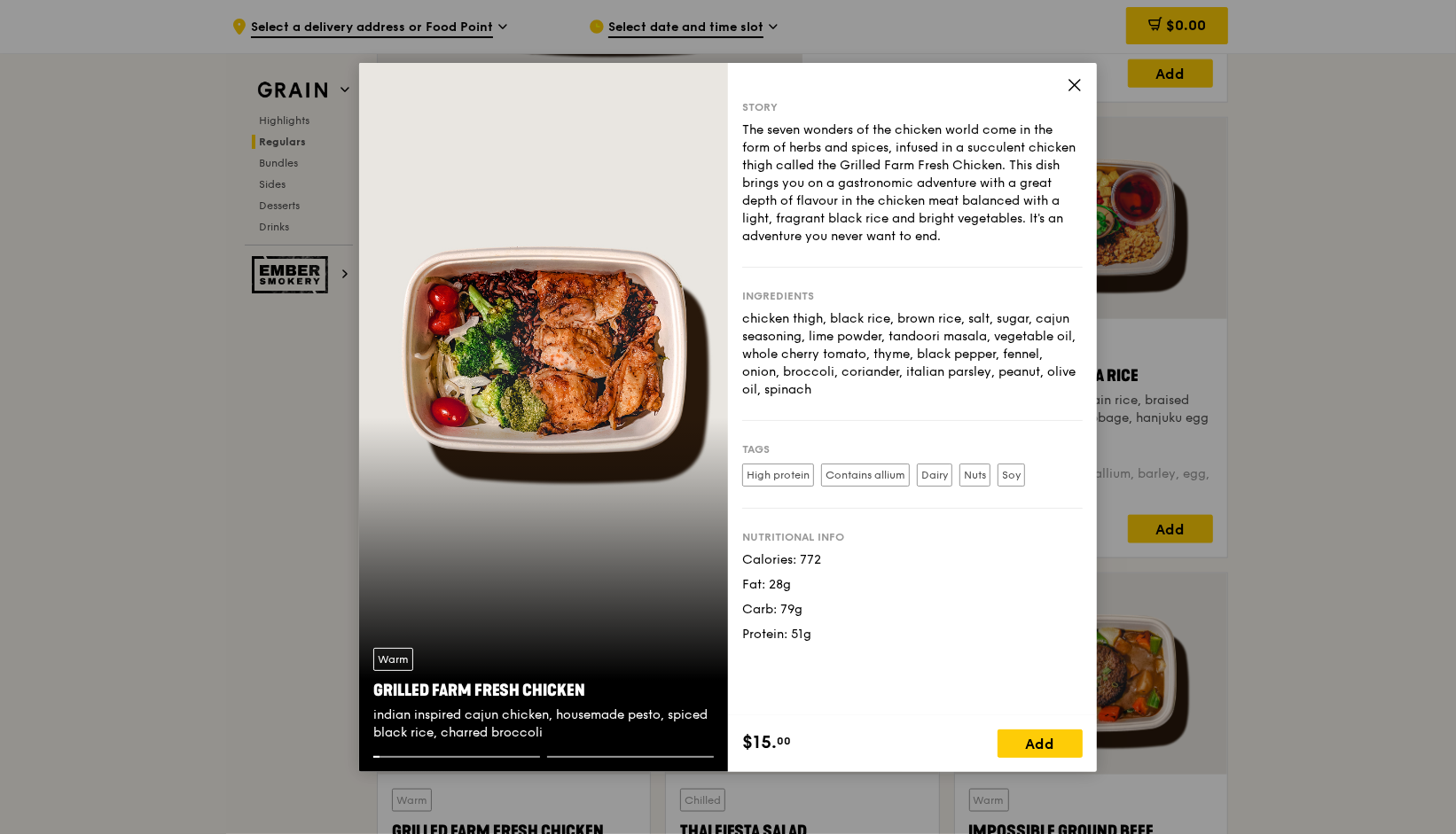
drag, startPoint x: 603, startPoint y: 684, endPoint x: 370, endPoint y: 682, distance: 233.0
click at [370, 682] on div "Warm Grilled Farm Fresh Chicken indian inspired cajun chicken, housemade pesto,…" at bounding box center [543, 695] width 369 height 122
copy div "Grilled Farm Fresh Chicken"
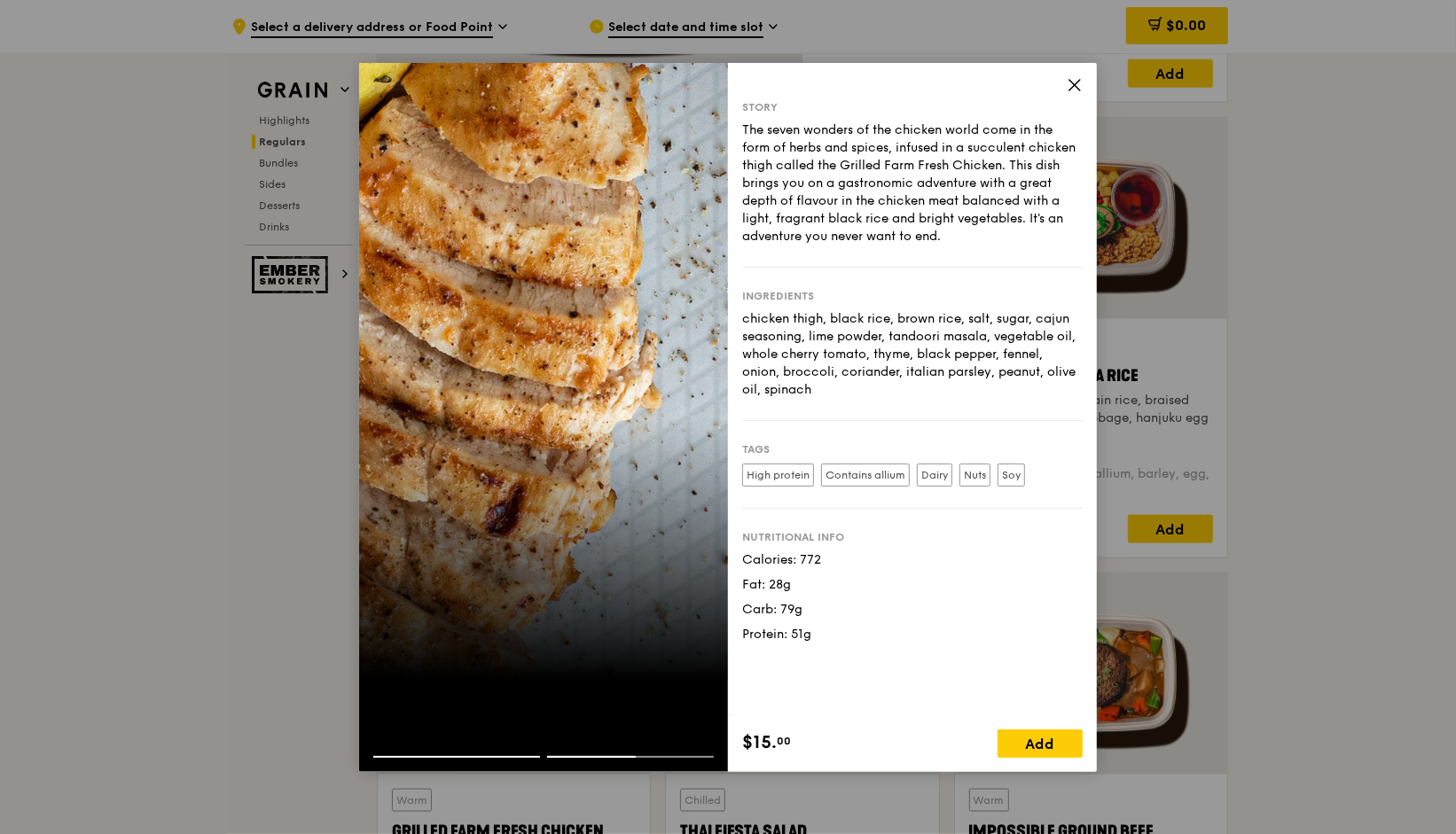
drag, startPoint x: 834, startPoint y: 746, endPoint x: 739, endPoint y: 109, distance: 644.0
click at [739, 109] on div "Story The seven wonders of the chicken world come in the form of herbs and spic…" at bounding box center [913, 417] width 369 height 709
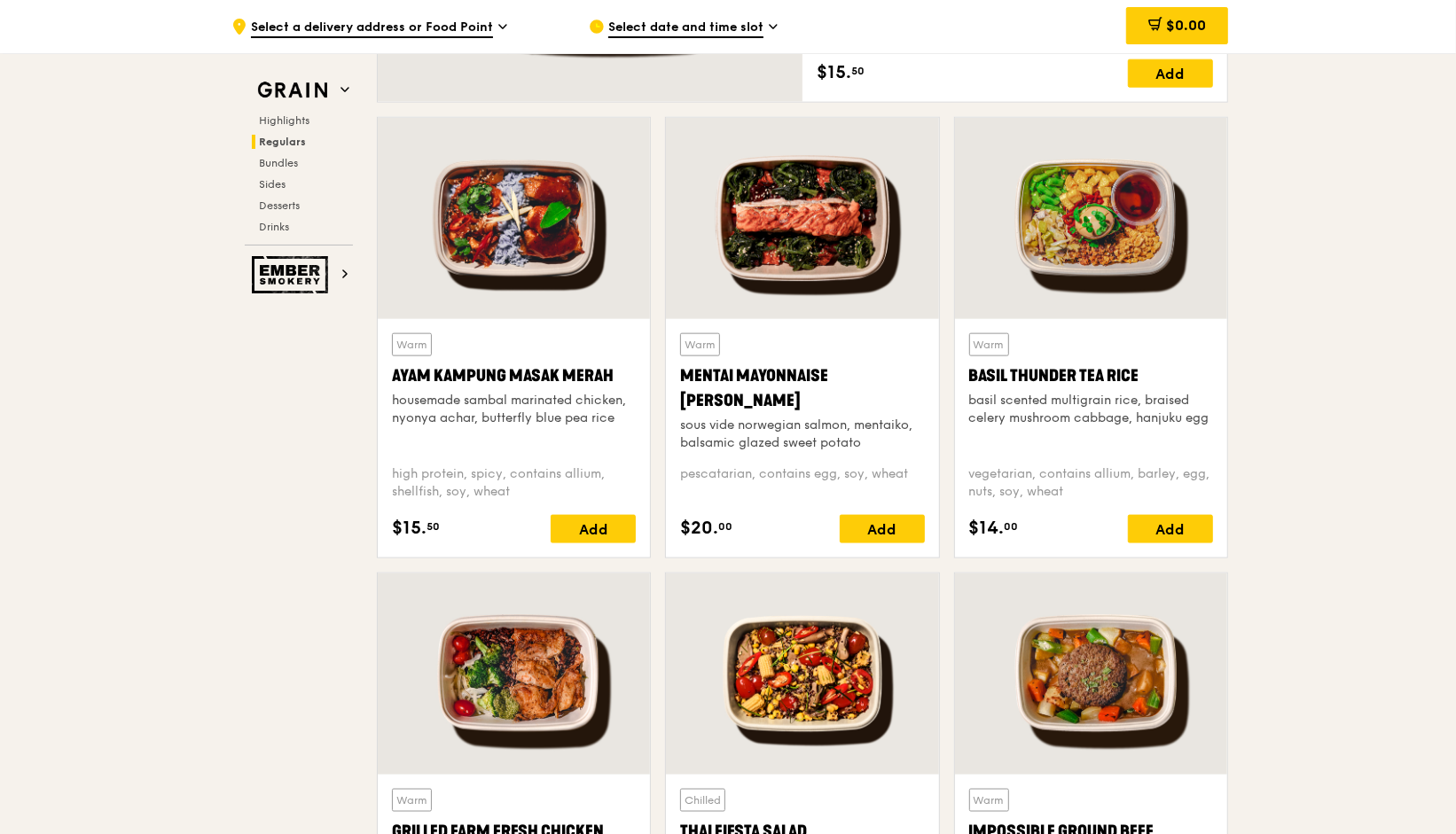
scroll to position [1743, 0]
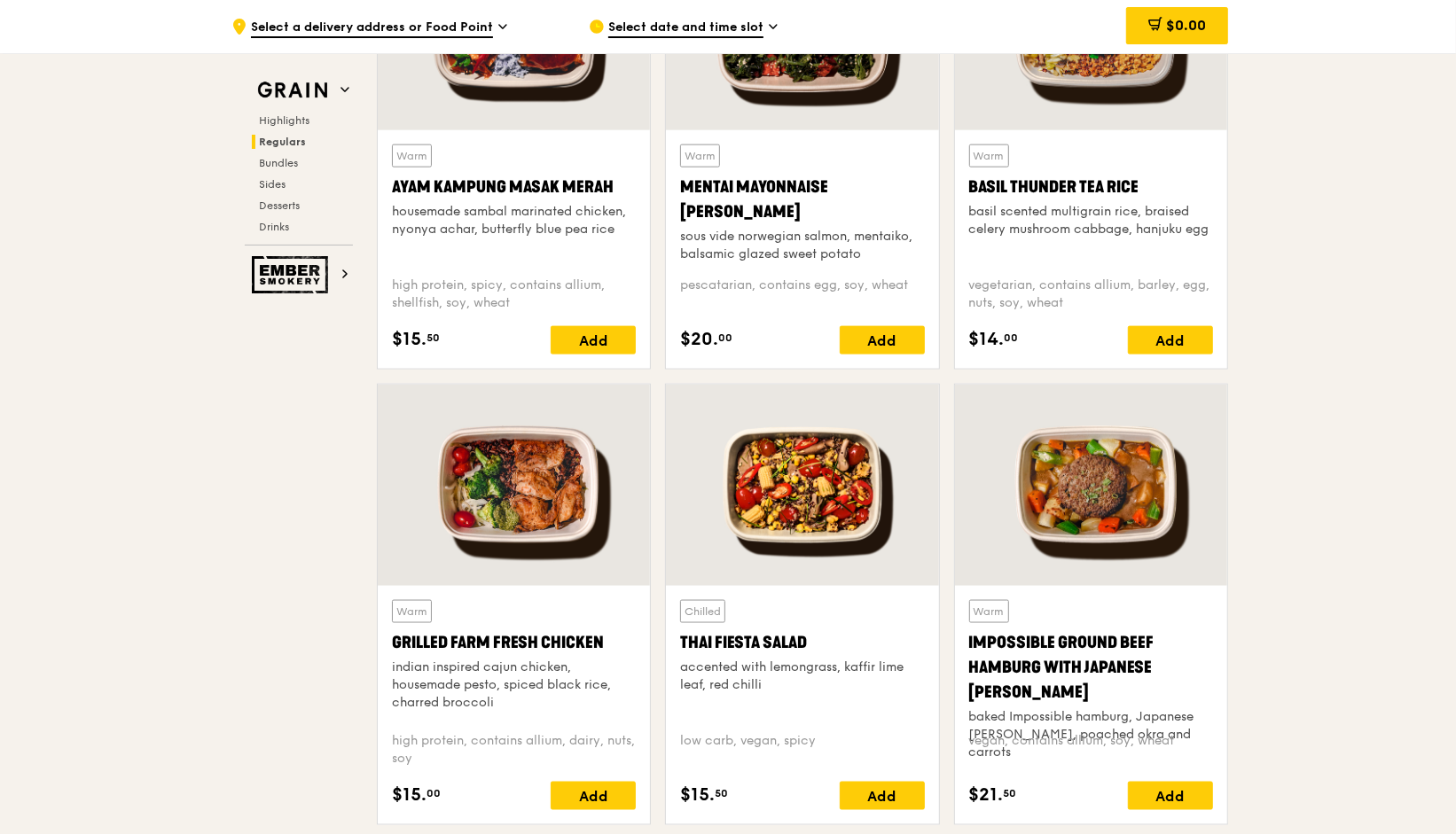
click at [852, 650] on div "Thai Fiesta Salad" at bounding box center [802, 642] width 243 height 25
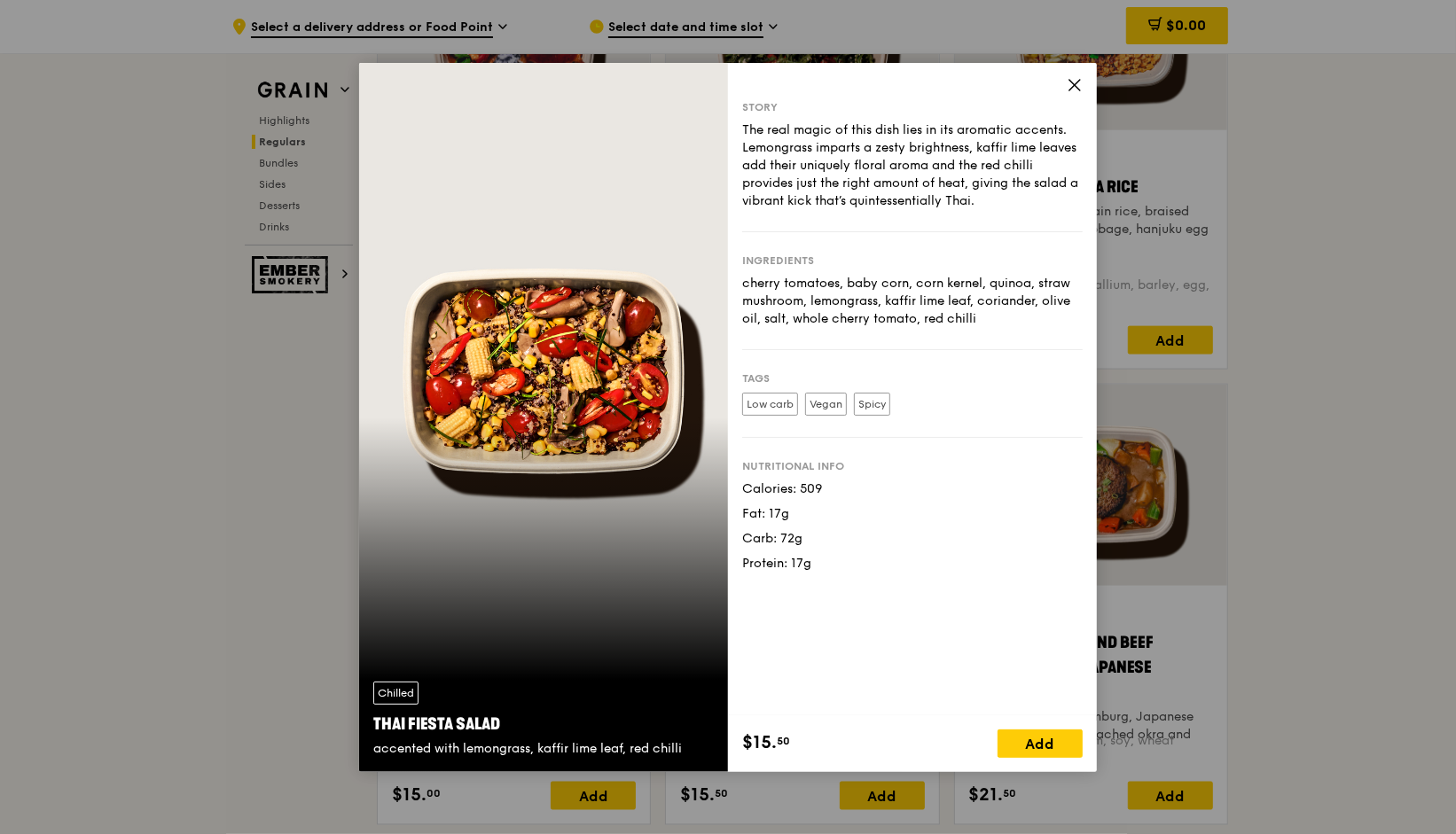
drag, startPoint x: 515, startPoint y: 720, endPoint x: 373, endPoint y: 712, distance: 142.2
click at [373, 712] on div "Thai Fiesta Salad" at bounding box center [543, 724] width 341 height 25
click at [816, 738] on div "$15. 50" at bounding box center [828, 742] width 170 height 27
drag, startPoint x: 816, startPoint y: 738, endPoint x: 761, endPoint y: 95, distance: 645.3
click at [761, 95] on div "Story The real magic of this dish lies in its aromatic accents. Lemongrass impa…" at bounding box center [913, 417] width 369 height 709
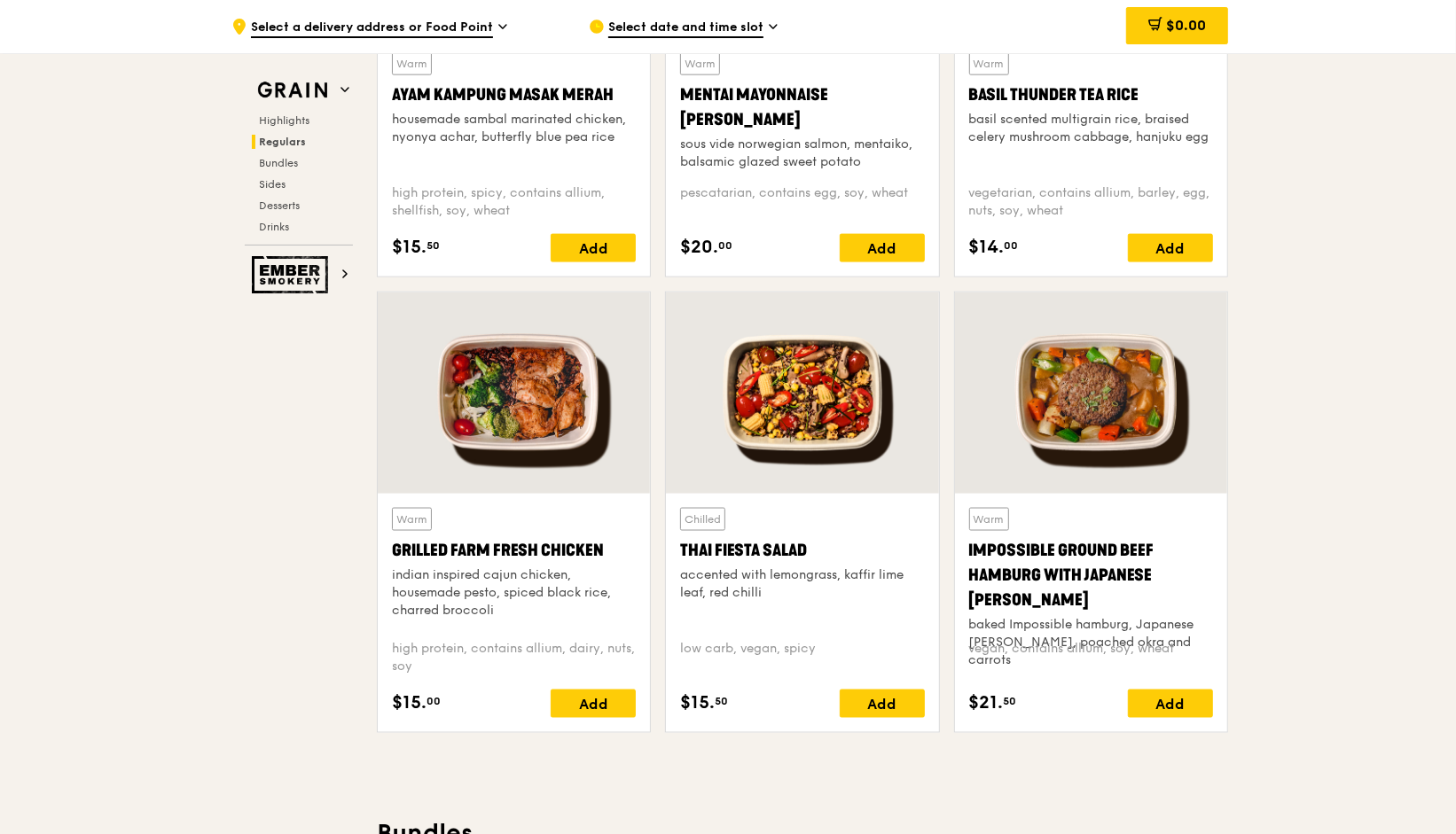
scroll to position [1838, 0]
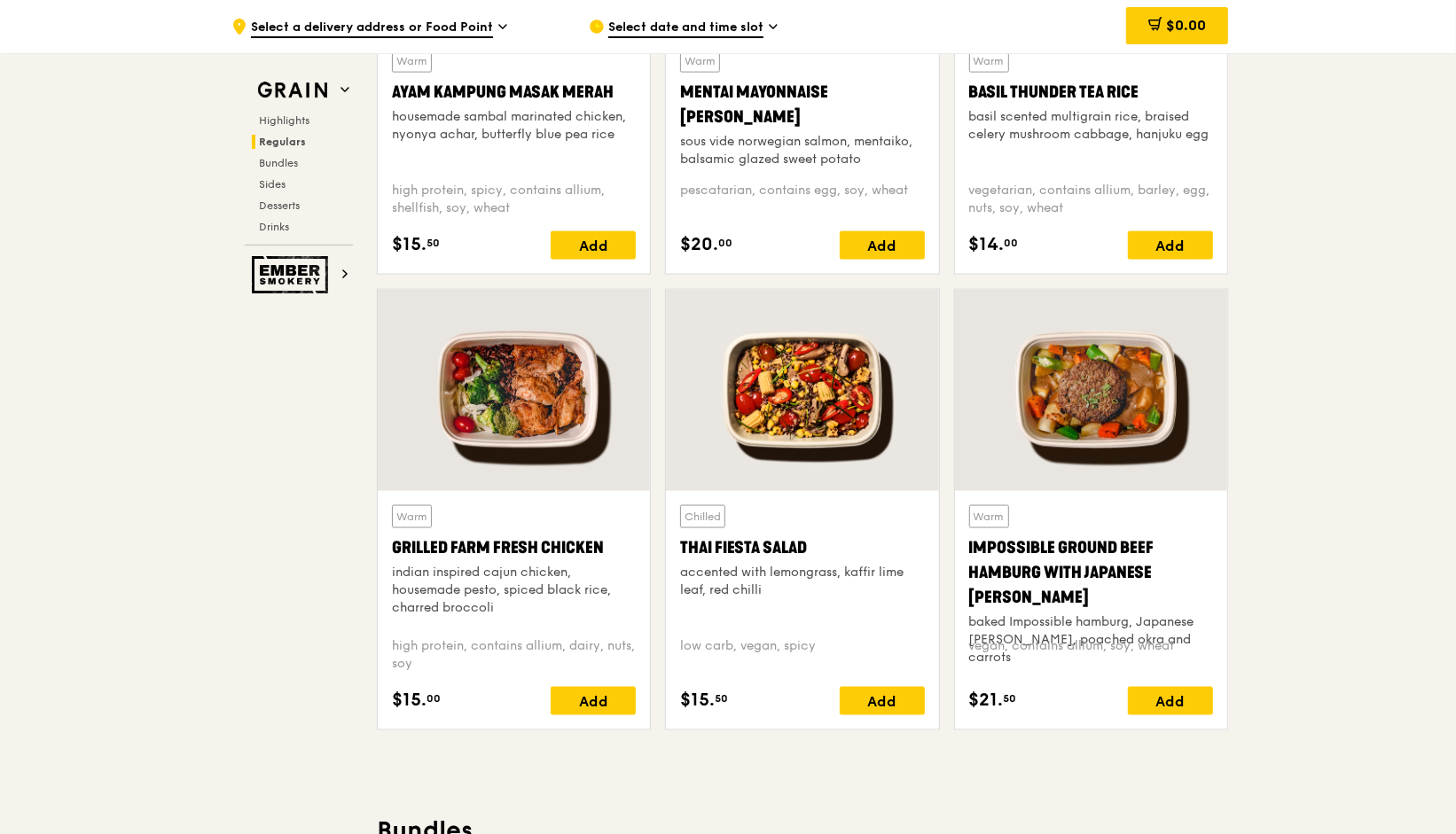
click at [1059, 577] on div "Impossible Ground Beef Hamburg with Japanese [PERSON_NAME]" at bounding box center [1090, 573] width 243 height 74
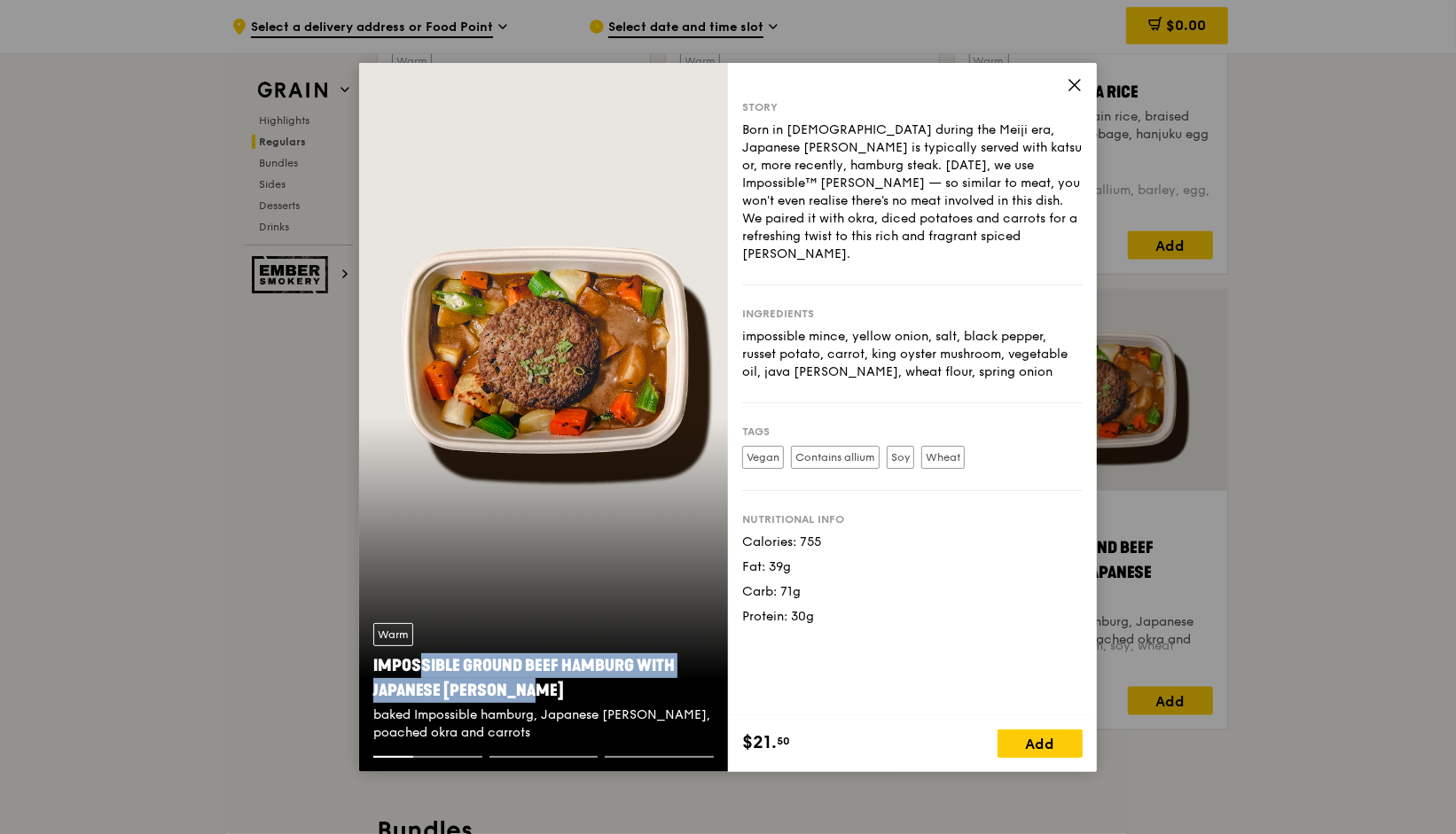
drag, startPoint x: 498, startPoint y: 690, endPoint x: 373, endPoint y: 663, distance: 127.9
click at [373, 663] on div "Impossible Ground Beef Hamburg with Japanese [PERSON_NAME]" at bounding box center [543, 678] width 341 height 50
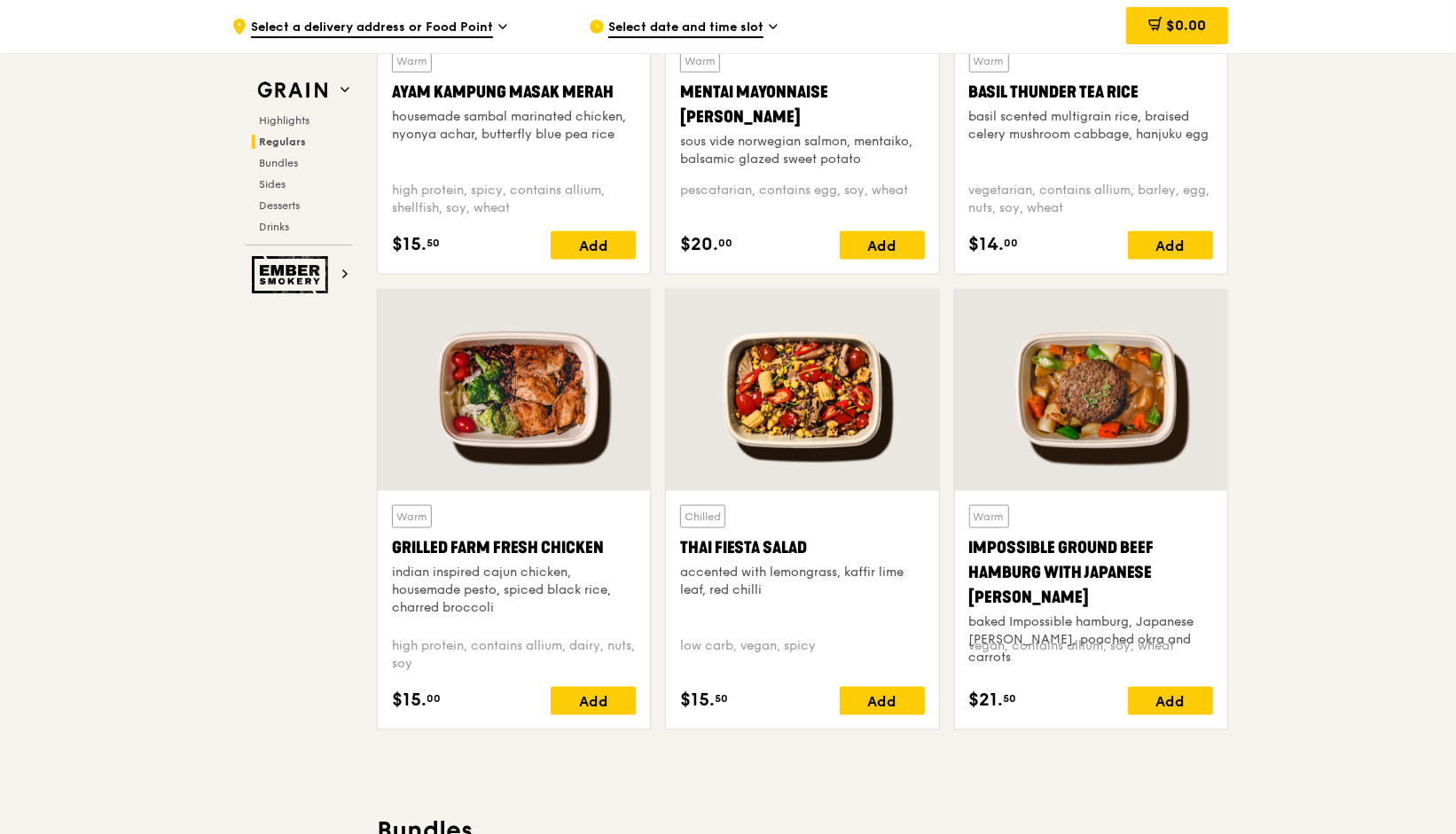
click at [1066, 614] on div "baked Impossible hamburg, Japanese [PERSON_NAME], poached okra and carrots" at bounding box center [1090, 640] width 243 height 53
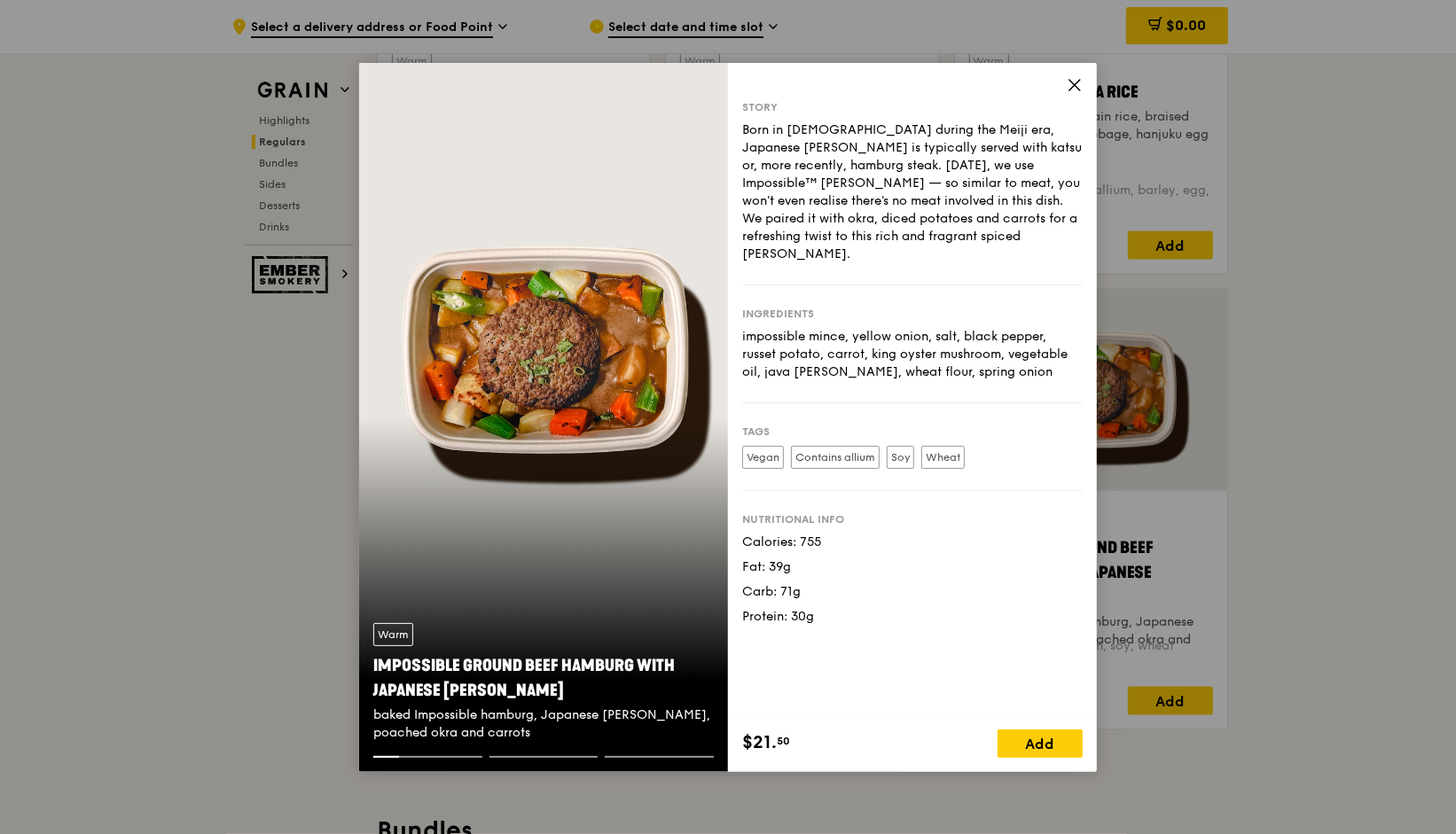
click at [818, 725] on div "$21. 50 Add" at bounding box center [913, 743] width 369 height 56
drag, startPoint x: 813, startPoint y: 741, endPoint x: 743, endPoint y: 86, distance: 658.7
click at [743, 86] on div "Story Born in [DEMOGRAPHIC_DATA] during the Meiji era, Japanese [PERSON_NAME] i…" at bounding box center [913, 417] width 369 height 709
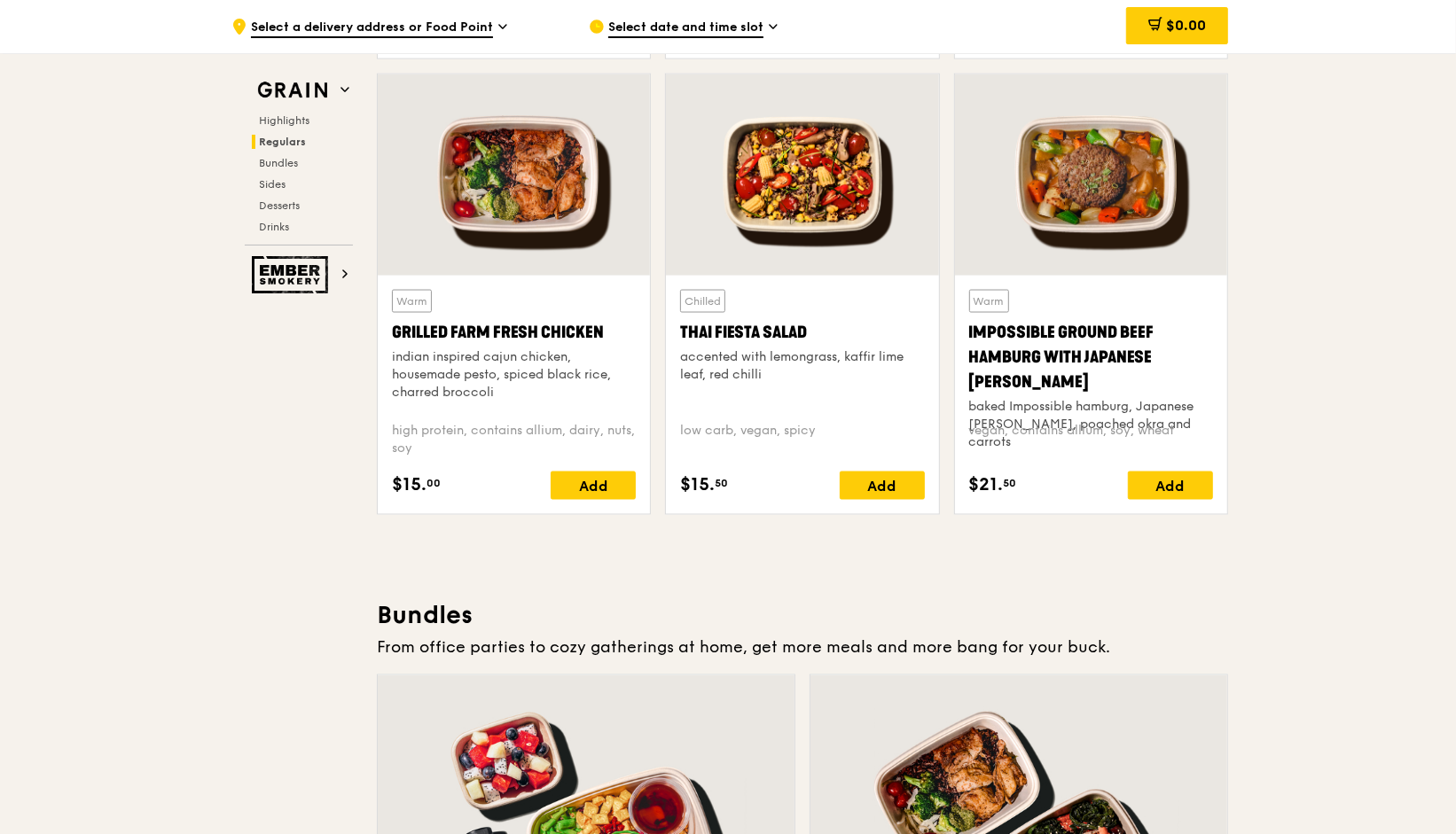
scroll to position [2029, 0]
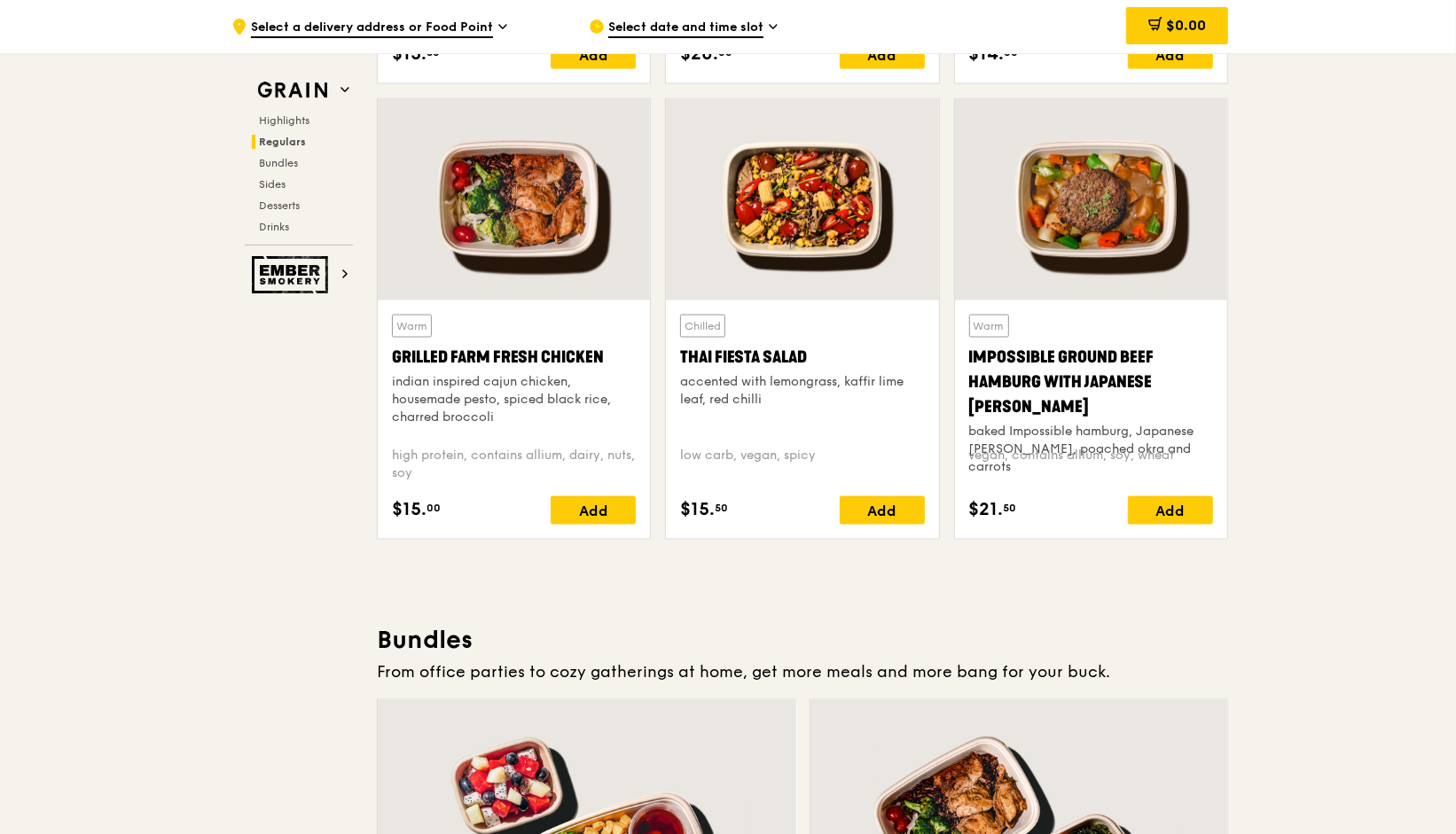
click at [796, 442] on div "Chilled Thai Fiesta Salad accented with lemongrass, kaffir lime leaf, red chill…" at bounding box center [802, 419] width 243 height 210
click at [761, 380] on div "accented with lemongrass, kaffir lime leaf, red chilli" at bounding box center [802, 391] width 243 height 35
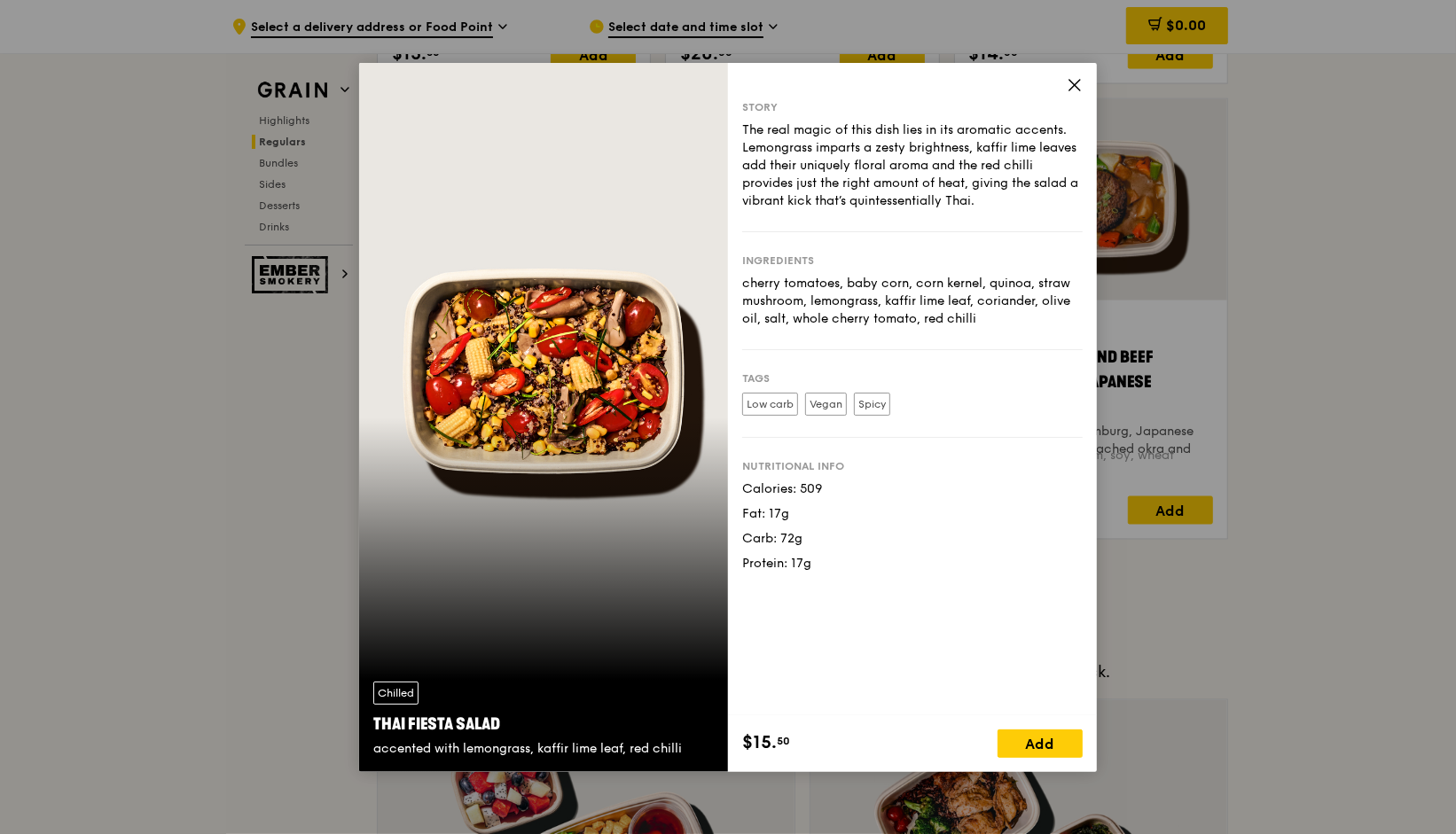
drag, startPoint x: 517, startPoint y: 717, endPoint x: 363, endPoint y: 729, distance: 154.5
click at [363, 729] on div "Chilled Thai Fiesta Salad accented with lemongrass, kaffir lime leaf, red chilli" at bounding box center [543, 719] width 369 height 105
drag, startPoint x: 628, startPoint y: 467, endPoint x: 415, endPoint y: 268, distance: 291.5
click at [415, 268] on div "Chilled Thai Fiesta Salad accented with lemongrass, kaffir lime leaf, red chilli" at bounding box center [543, 417] width 369 height 709
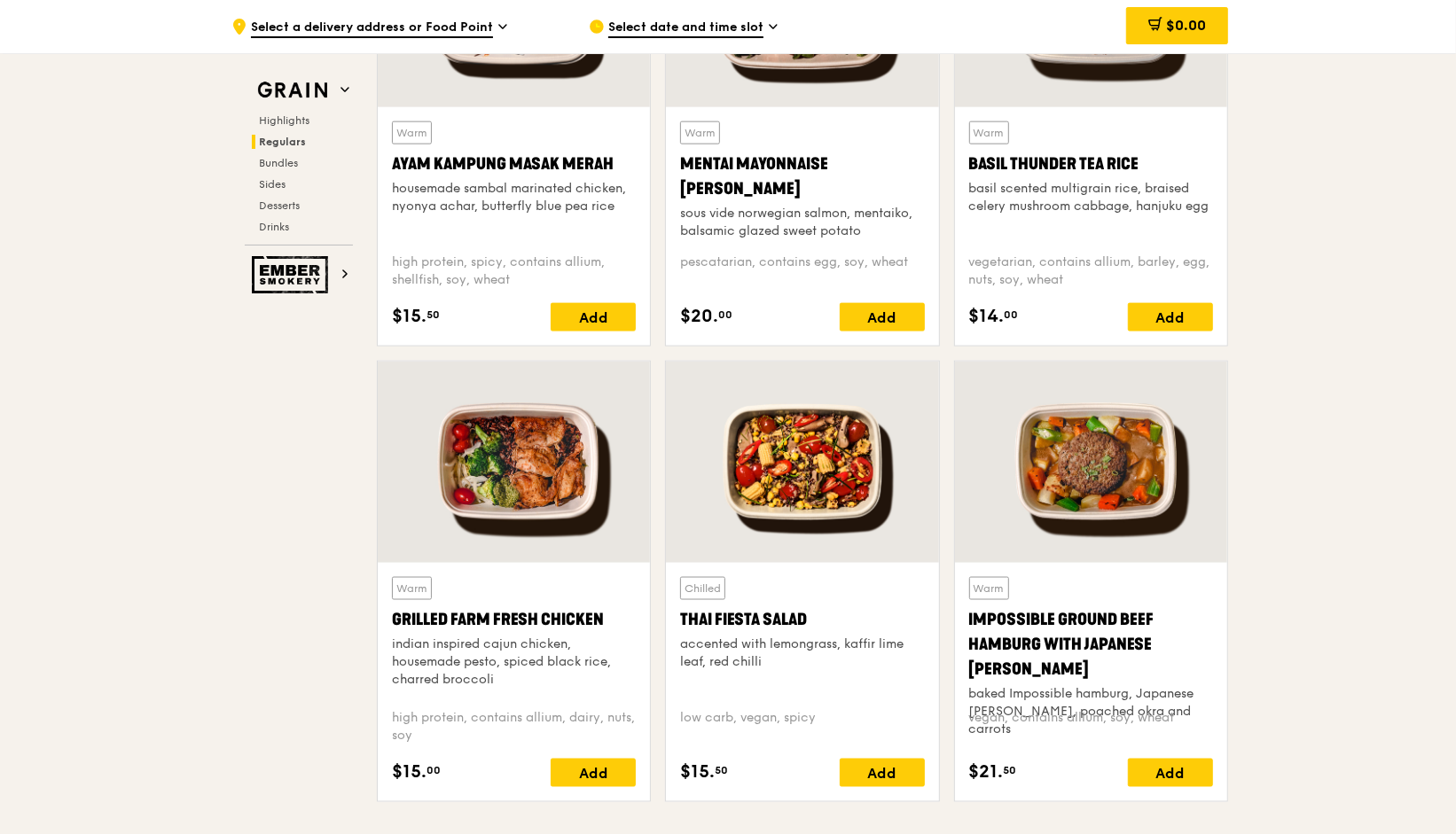
scroll to position [1792, 0]
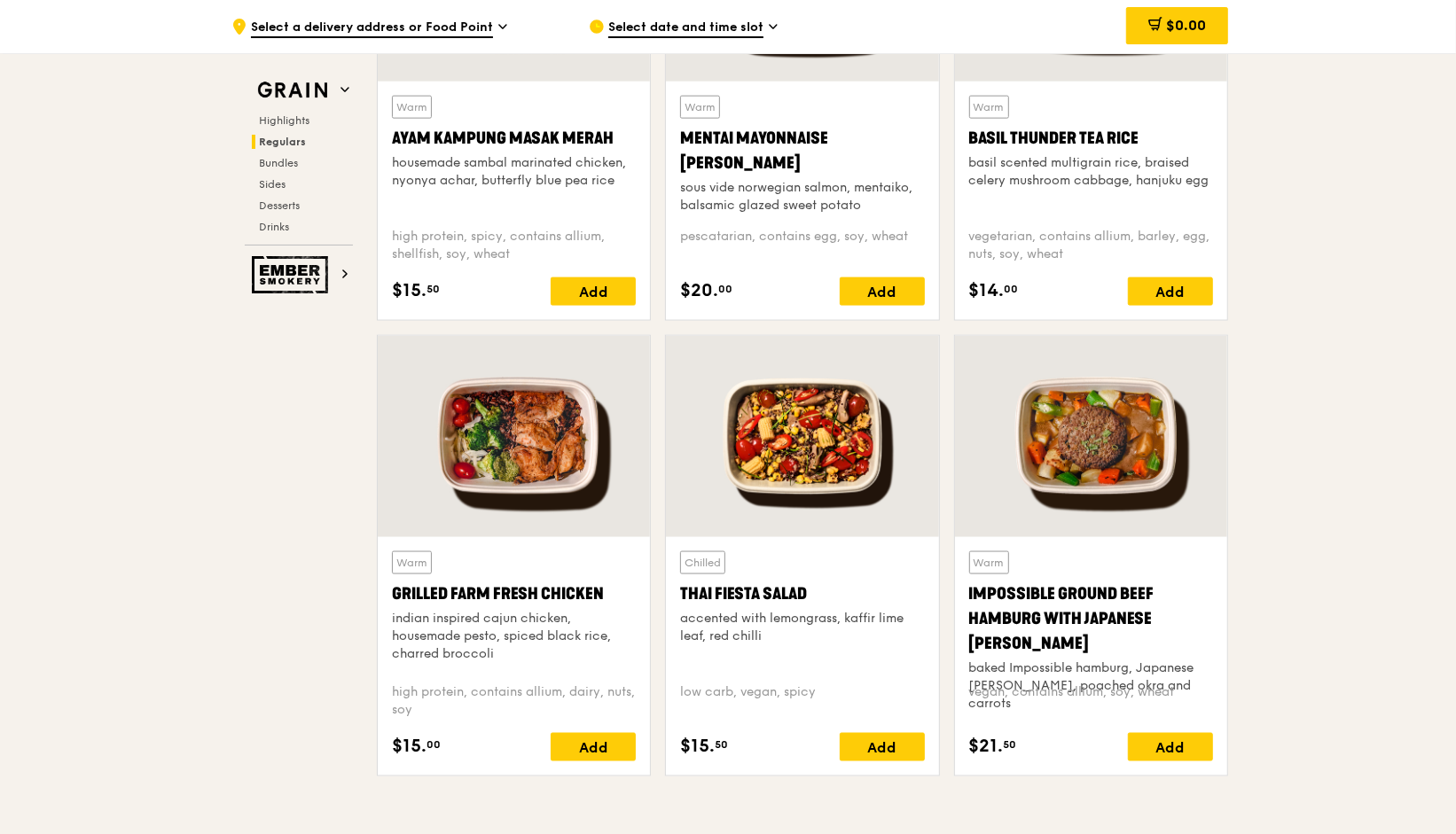
click at [729, 522] on div at bounding box center [802, 436] width 272 height 201
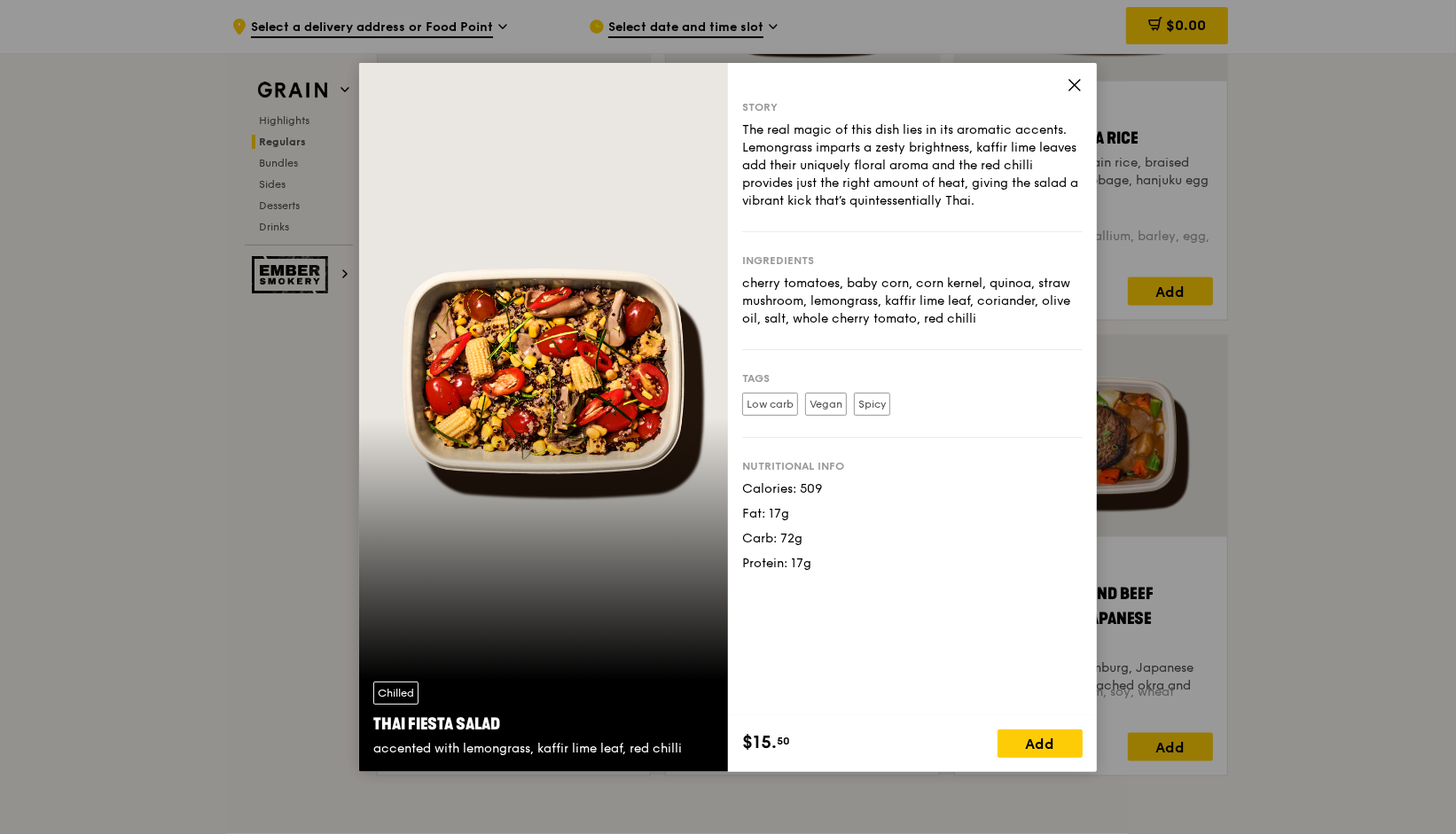
drag, startPoint x: 981, startPoint y: 326, endPoint x: 742, endPoint y: 288, distance: 242.0
click at [742, 288] on div "cherry tomatoes, baby corn, corn kernel, quinoa, straw mushroom, lemongrass, ka…" at bounding box center [913, 301] width 341 height 53
drag, startPoint x: 819, startPoint y: 566, endPoint x: 740, endPoint y: 491, distance: 108.9
click at [740, 491] on div "Story The real magic of this dish lies in its aromatic accents. Lemongrass impa…" at bounding box center [913, 389] width 369 height 653
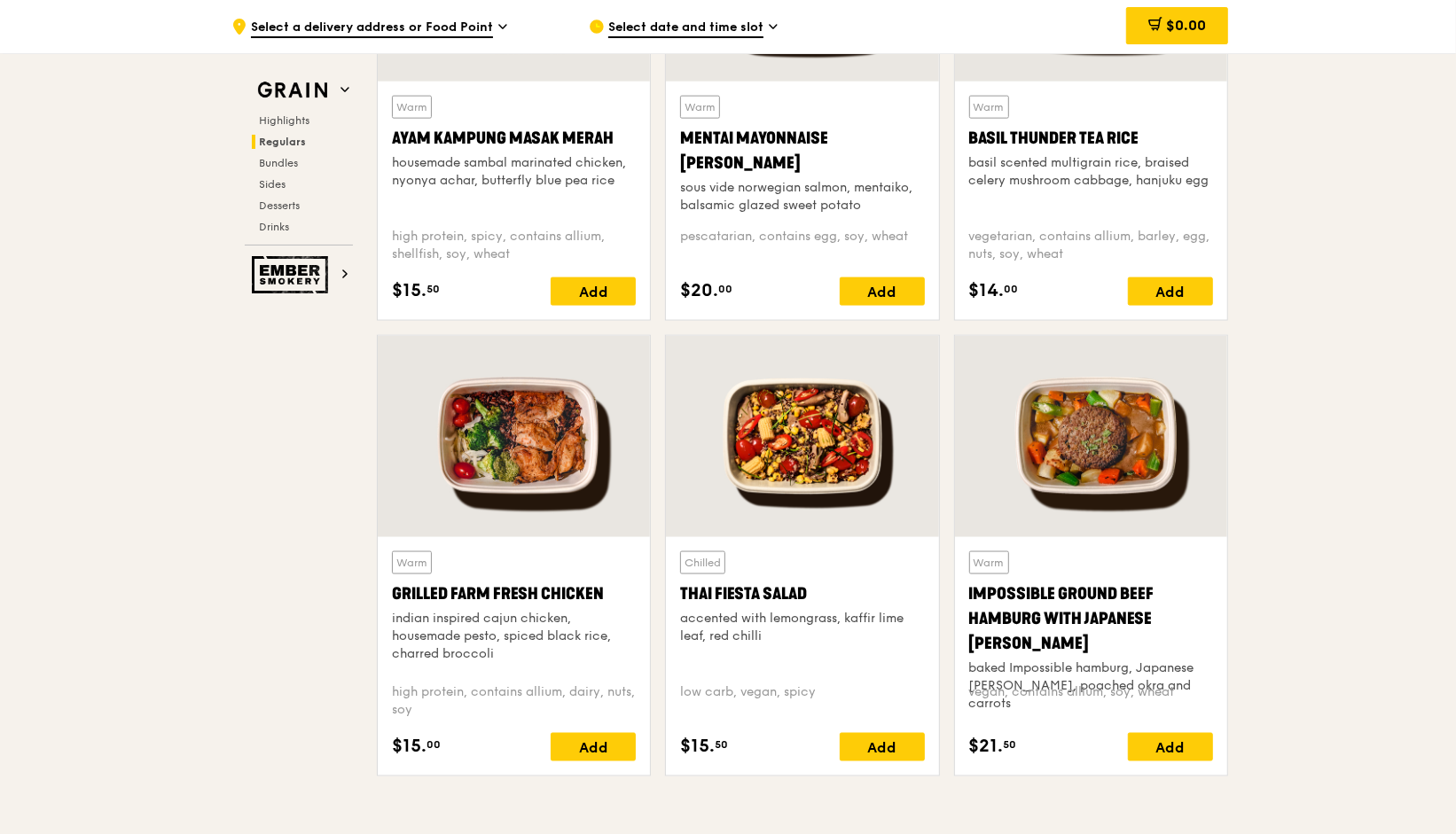
drag, startPoint x: 813, startPoint y: 595, endPoint x: 681, endPoint y: 594, distance: 132.0
click at [681, 594] on div "Thai Fiesta Salad" at bounding box center [802, 593] width 243 height 25
click at [1132, 467] on div at bounding box center [1091, 436] width 272 height 201
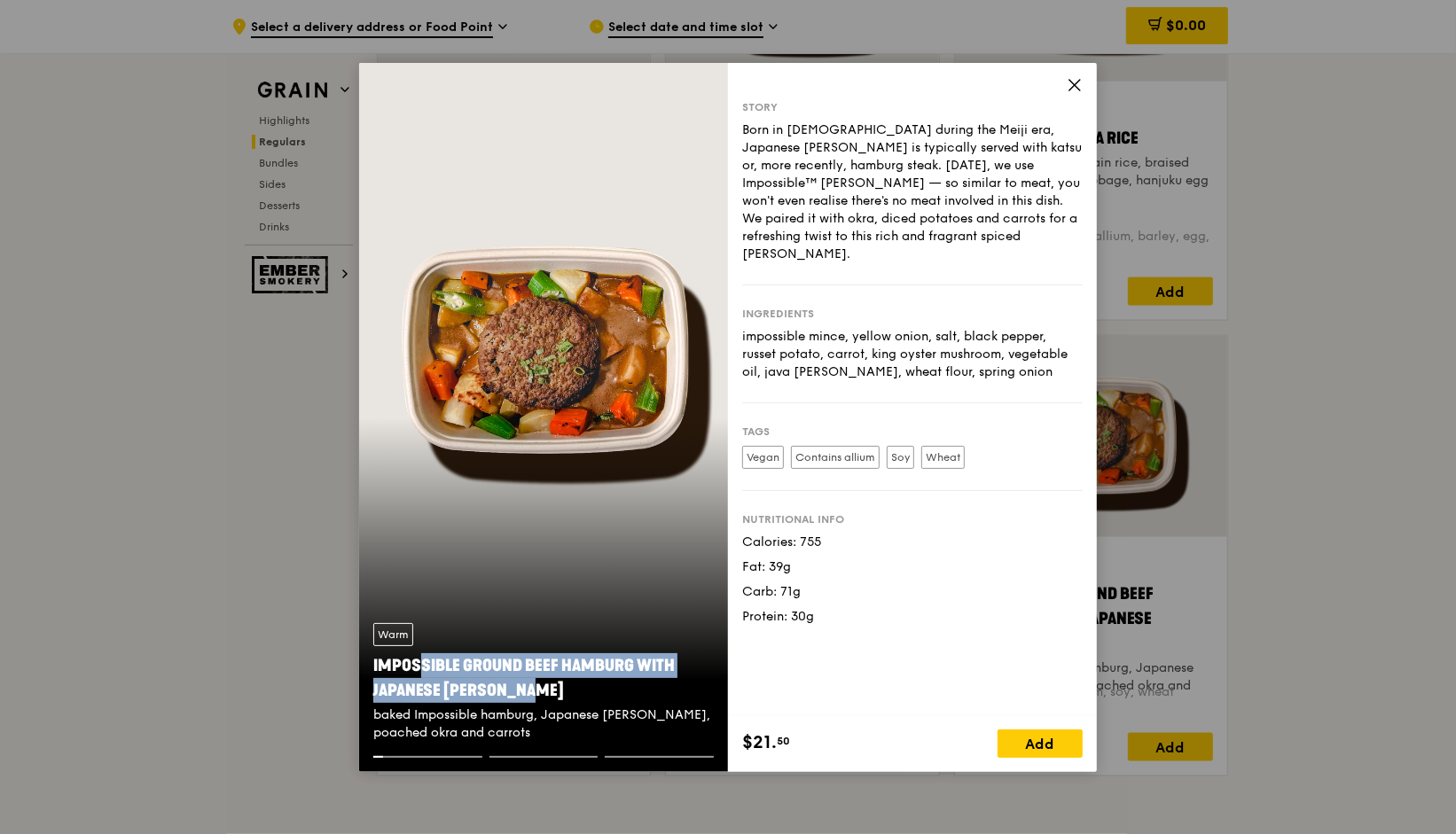
drag, startPoint x: 508, startPoint y: 684, endPoint x: 374, endPoint y: 662, distance: 135.8
click at [374, 662] on div "Impossible Ground Beef Hamburg with Japanese [PERSON_NAME]" at bounding box center [543, 678] width 341 height 50
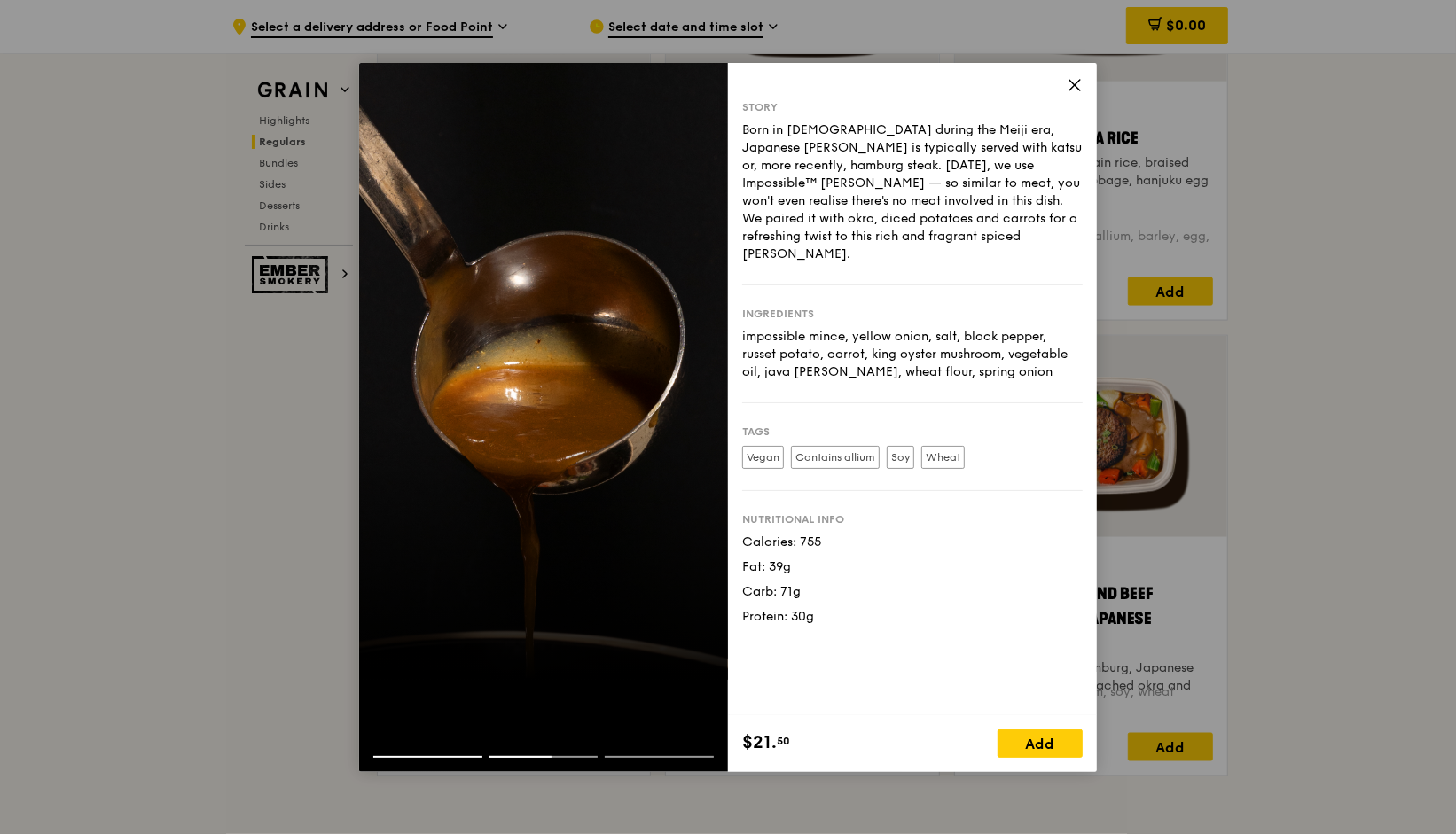
click at [778, 534] on div "Calories: 755" at bounding box center [913, 542] width 341 height 18
click at [688, 495] on div at bounding box center [543, 417] width 369 height 709
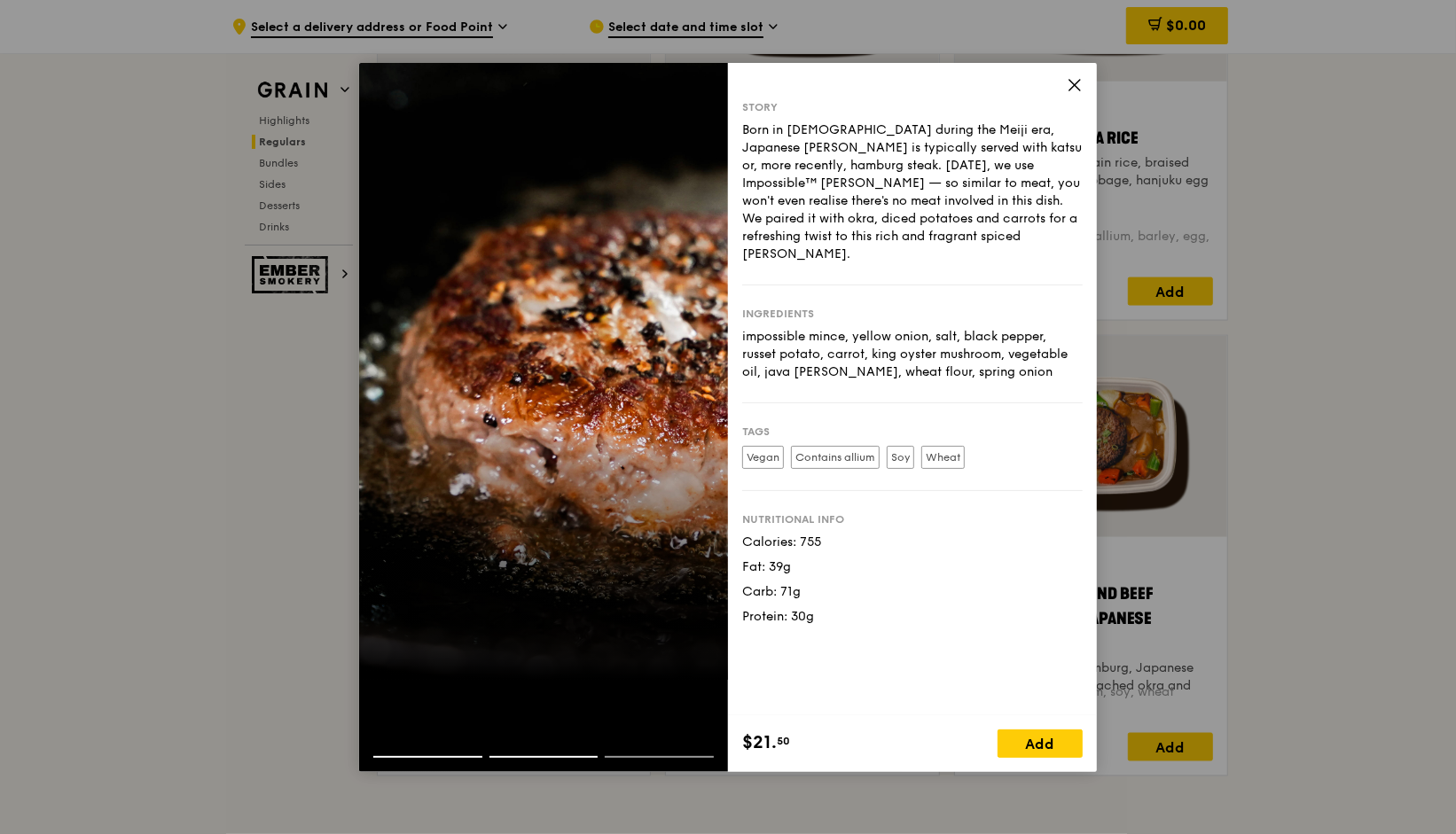
click at [688, 495] on div at bounding box center [543, 417] width 369 height 709
drag, startPoint x: 791, startPoint y: 741, endPoint x: 740, endPoint y: 743, distance: 51.0
click at [740, 743] on div "$21. 50 Add" at bounding box center [913, 743] width 369 height 56
drag, startPoint x: 851, startPoint y: 616, endPoint x: 747, endPoint y: 524, distance: 138.9
click at [747, 524] on div "Story Born in [DEMOGRAPHIC_DATA] during the Meiji era, Japanese [PERSON_NAME] i…" at bounding box center [913, 389] width 369 height 653
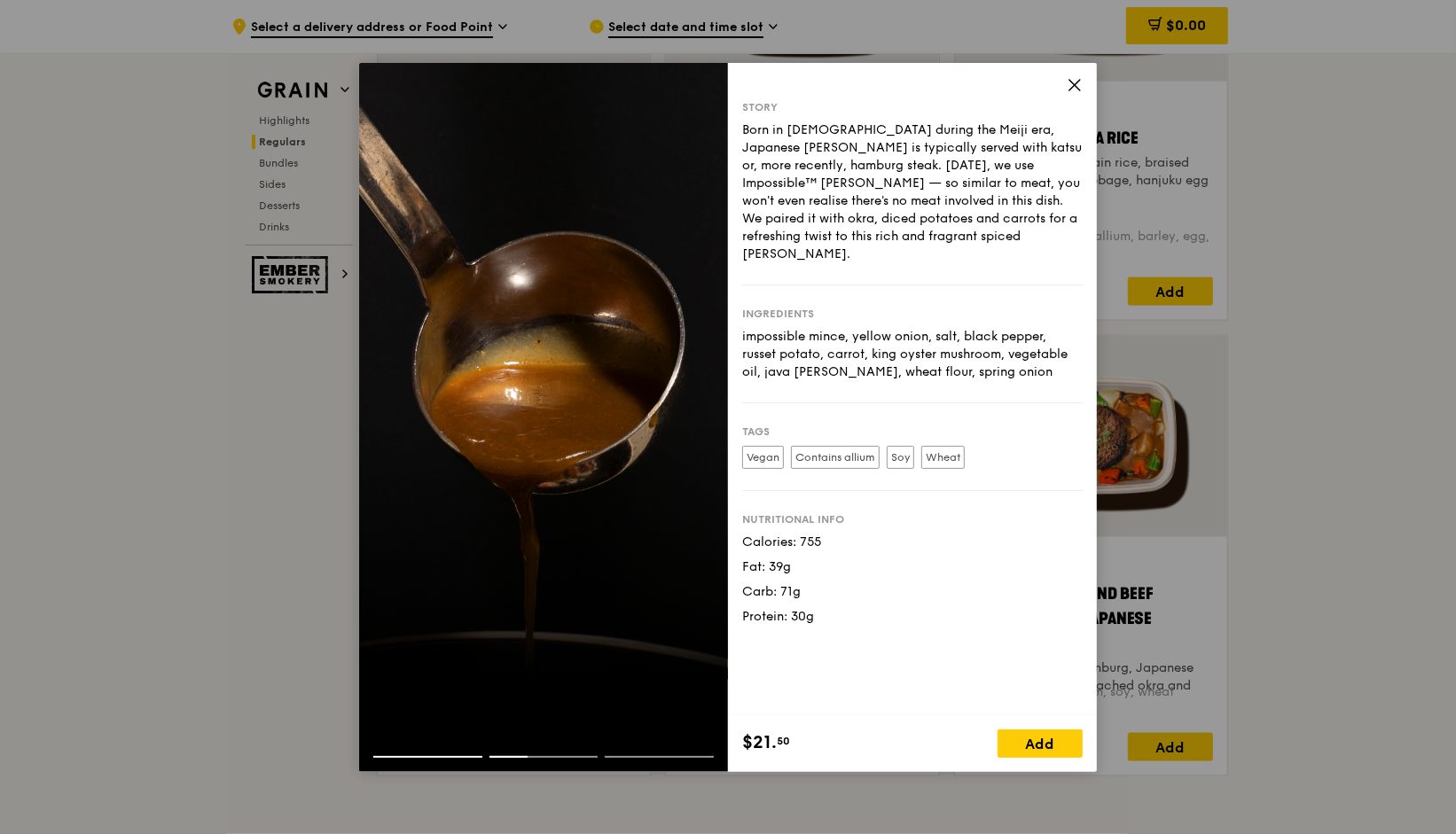
drag, startPoint x: 986, startPoint y: 352, endPoint x: 741, endPoint y: 319, distance: 247.2
click at [741, 319] on div "Story Born in [DEMOGRAPHIC_DATA] during the Meiji era, Japanese [PERSON_NAME] i…" at bounding box center [913, 389] width 369 height 653
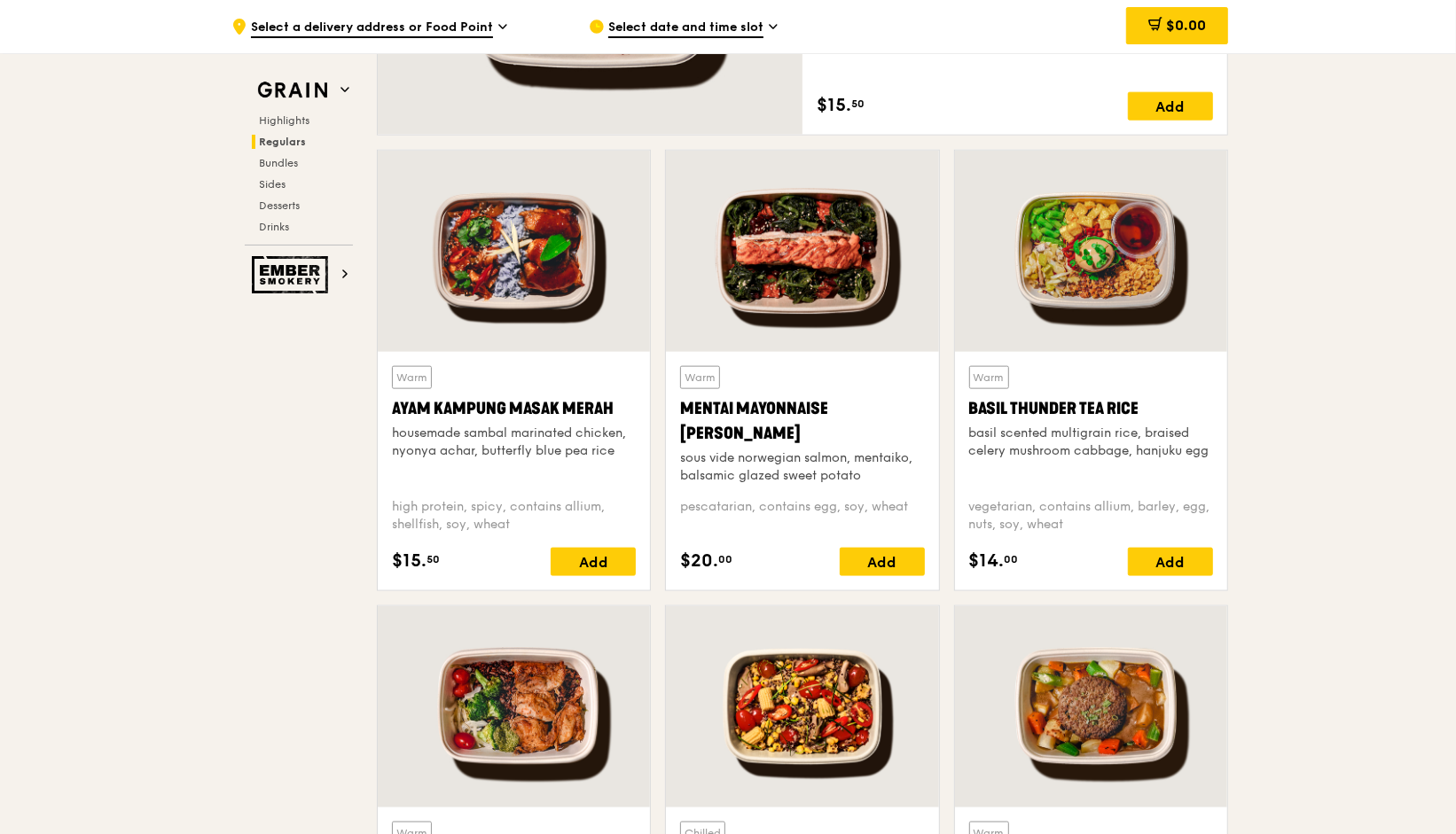
scroll to position [1500, 0]
